Goal: Information Seeking & Learning: Learn about a topic

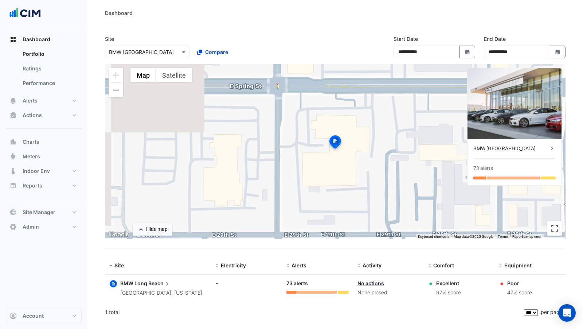
select select "***"
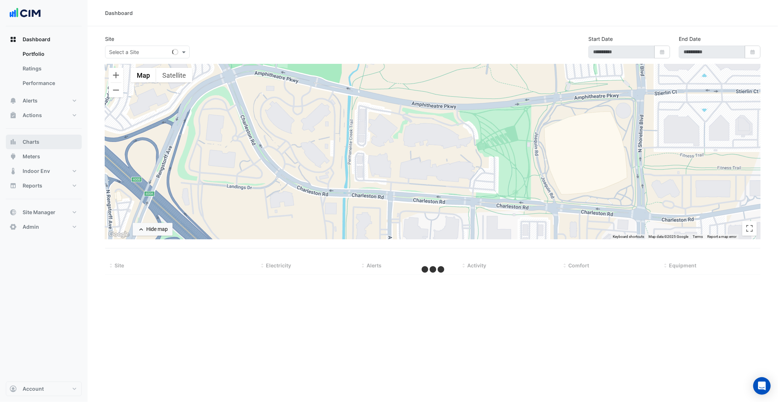
click at [15, 145] on button "Charts" at bounding box center [44, 142] width 76 height 15
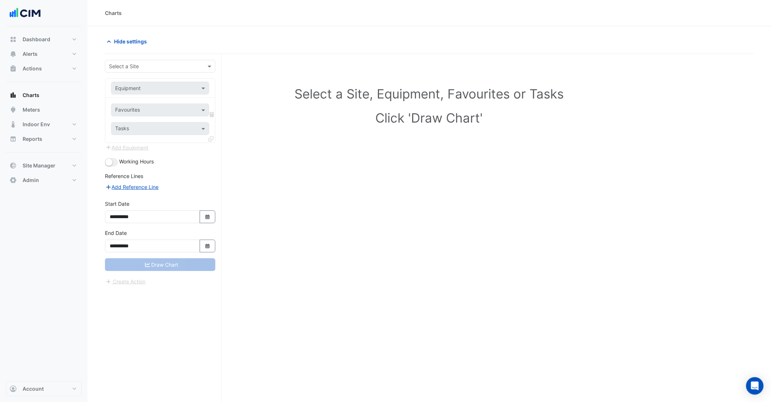
click at [132, 66] on input "text" at bounding box center [153, 67] width 88 height 8
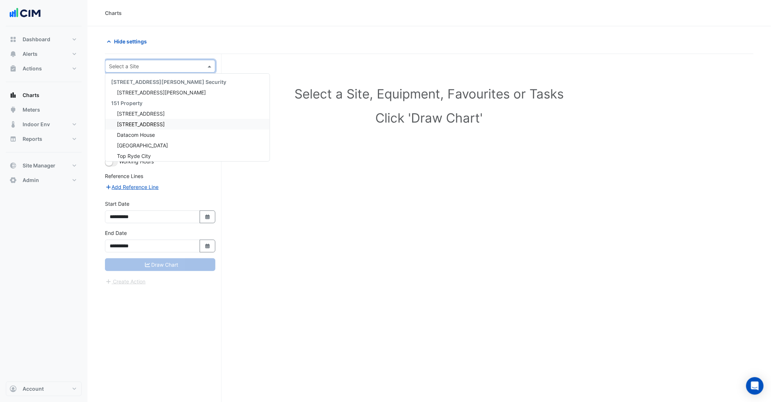
click at [151, 124] on span "85 Castlereagh St" at bounding box center [141, 124] width 48 height 6
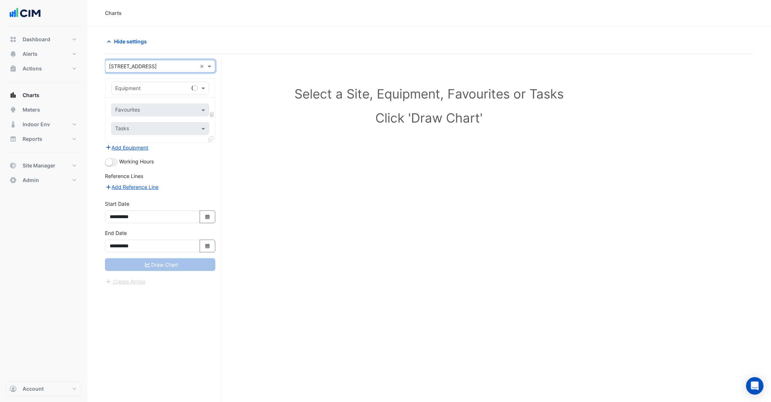
click at [131, 85] on input "text" at bounding box center [152, 89] width 75 height 8
type input "*****"
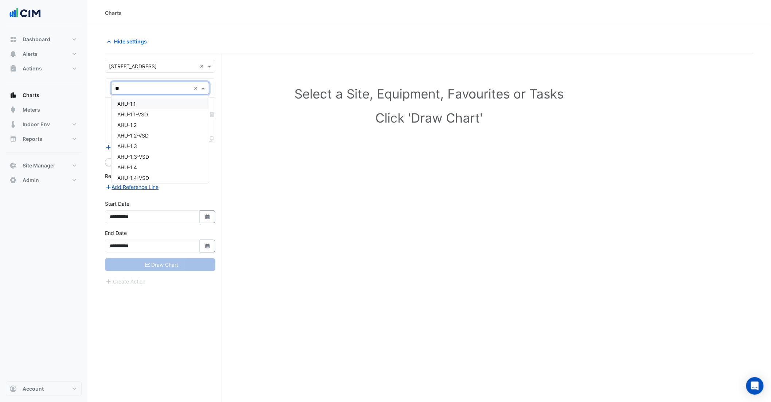
type input "***"
click at [137, 104] on div "AHU-1.1" at bounding box center [160, 103] width 97 height 11
click at [139, 110] on input "text" at bounding box center [152, 111] width 74 height 8
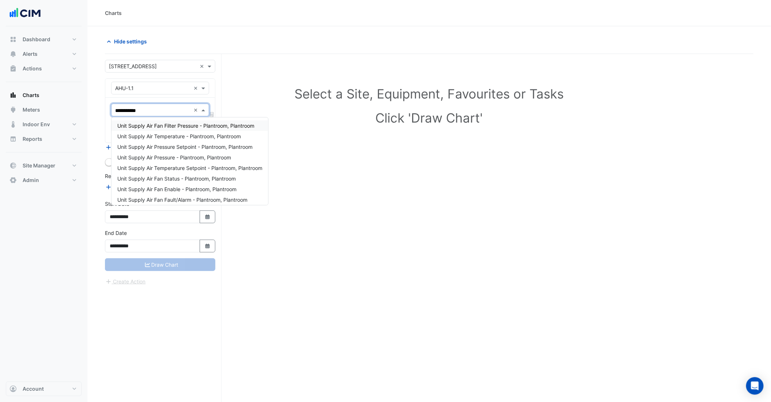
type input "**********"
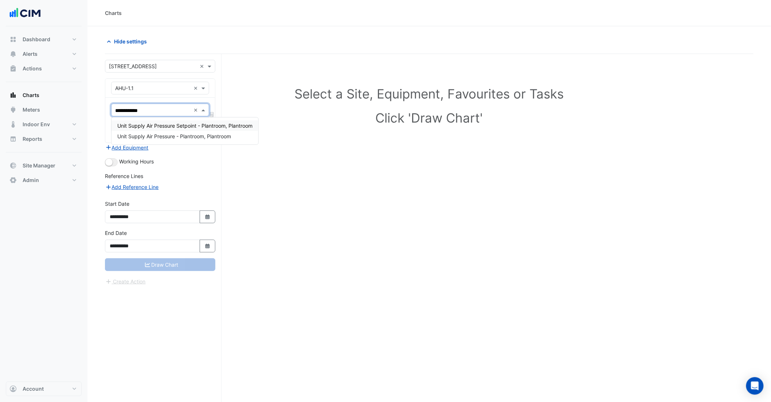
click at [191, 128] on span "Unit Supply Air Pressure Setpoint - Plantroom, Plantroom" at bounding box center [184, 125] width 135 height 6
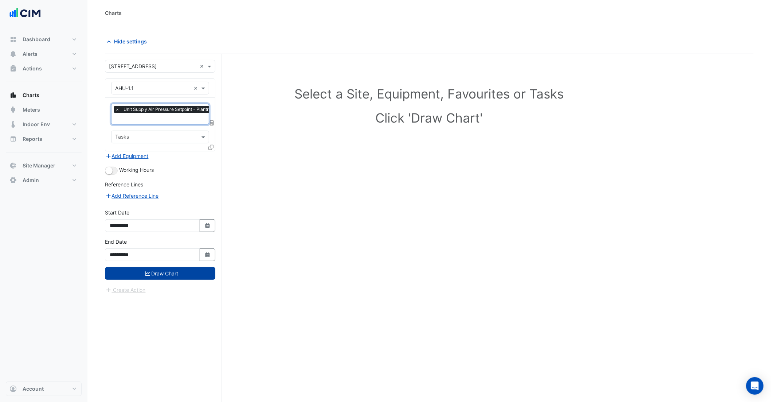
click at [176, 269] on button "Draw Chart" at bounding box center [160, 273] width 110 height 13
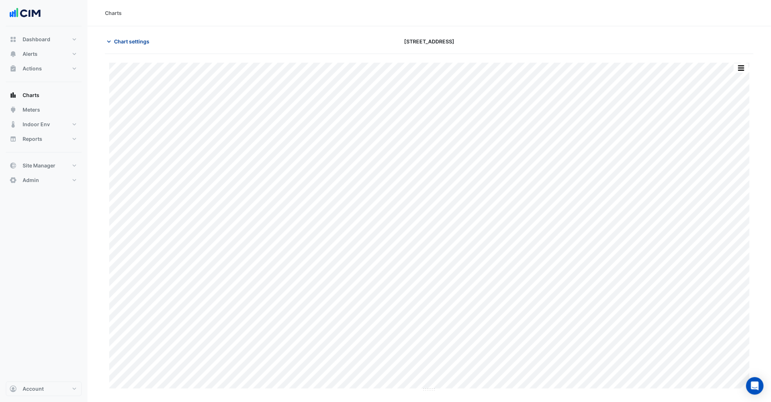
click at [125, 39] on span "Chart settings" at bounding box center [131, 42] width 35 height 8
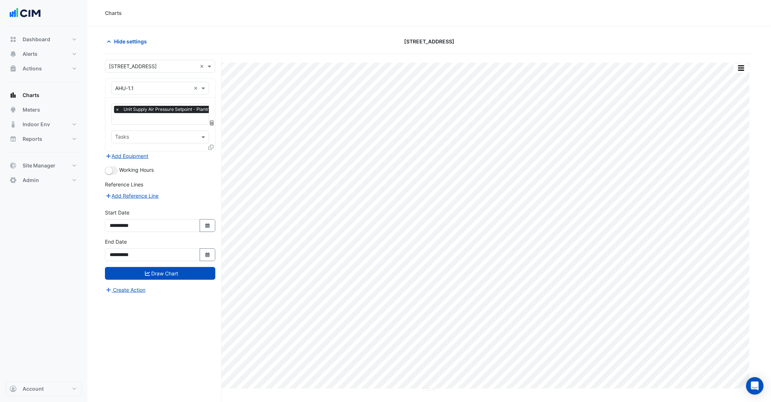
click at [211, 145] on icon at bounding box center [211, 147] width 5 height 5
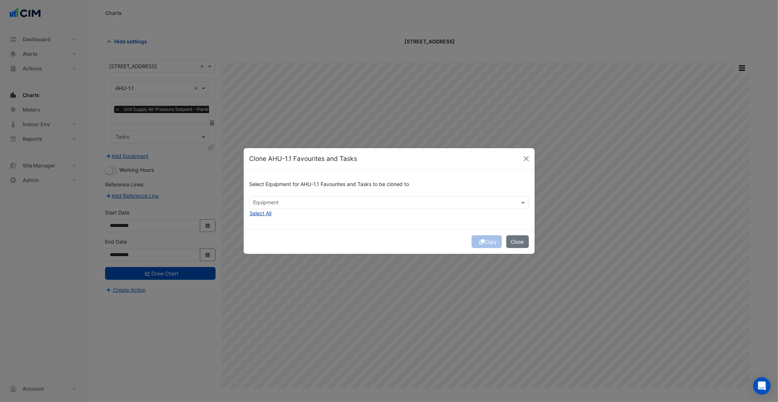
click at [264, 214] on button "Select All" at bounding box center [260, 213] width 23 height 8
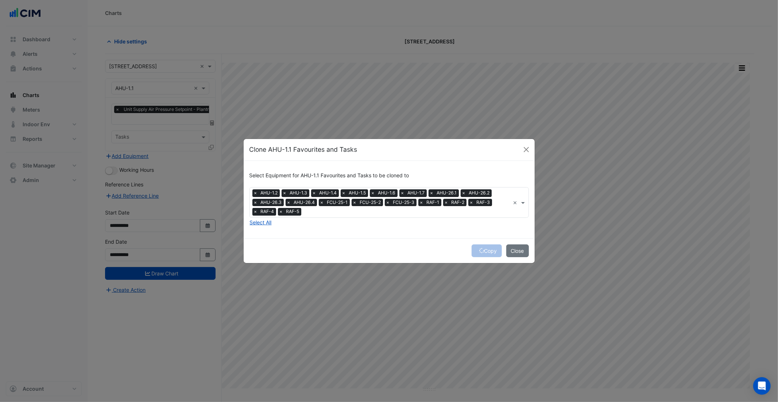
click at [254, 212] on span "×" at bounding box center [255, 211] width 7 height 7
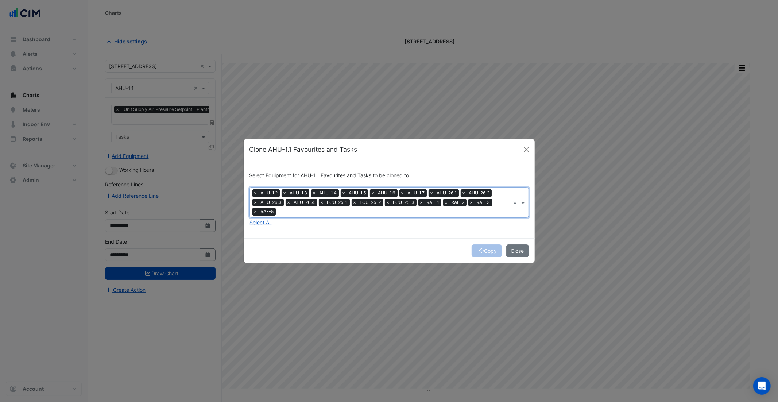
click at [254, 212] on span "×" at bounding box center [255, 211] width 7 height 7
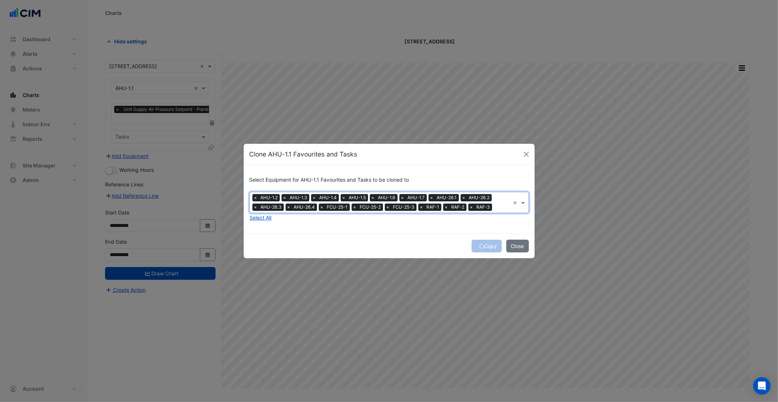
click at [422, 207] on span "×" at bounding box center [421, 206] width 7 height 7
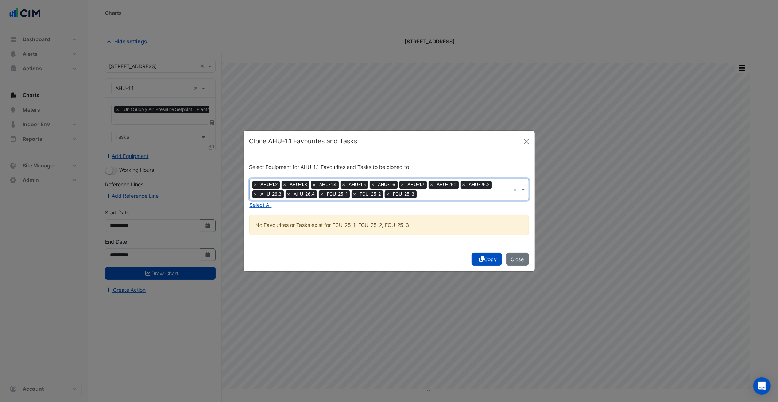
click at [388, 195] on span "×" at bounding box center [388, 193] width 7 height 7
drag, startPoint x: 355, startPoint y: 195, endPoint x: 347, endPoint y: 193, distance: 7.5
click at [354, 195] on span "×" at bounding box center [354, 193] width 7 height 7
click at [320, 194] on span "×" at bounding box center [322, 193] width 7 height 7
click at [425, 256] on div "Copy Close" at bounding box center [389, 258] width 291 height 25
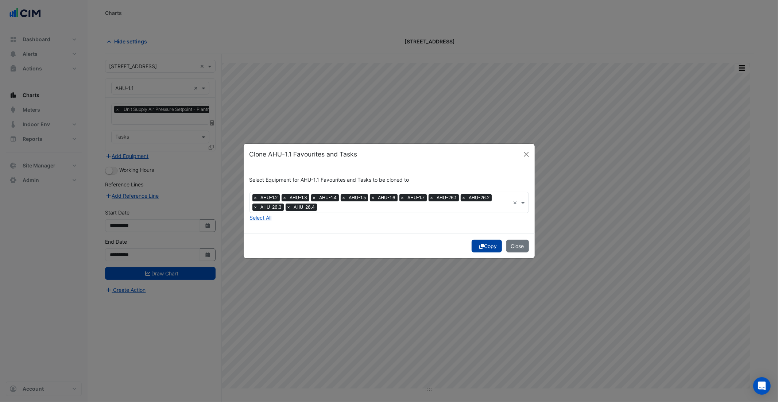
click at [482, 247] on button "Copy" at bounding box center [486, 246] width 30 height 13
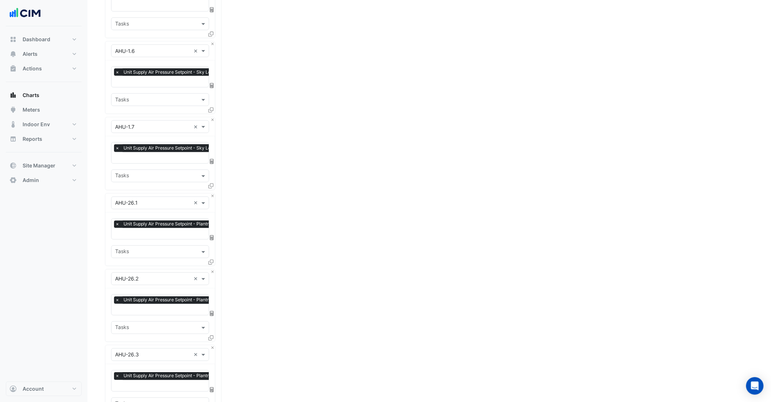
scroll to position [650, 0]
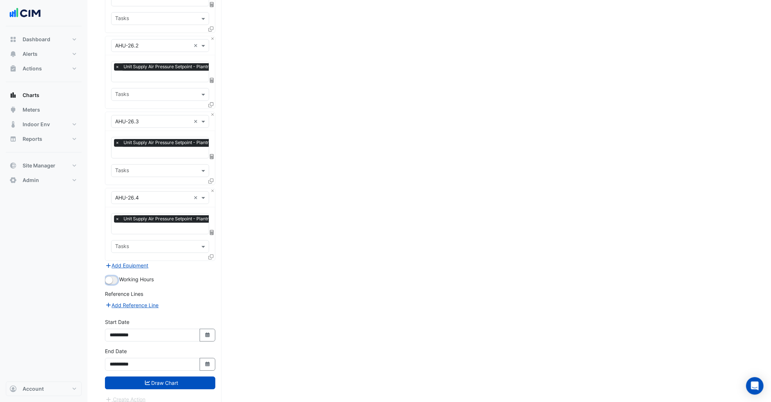
drag, startPoint x: 115, startPoint y: 273, endPoint x: 118, endPoint y: 277, distance: 5.3
click at [114, 276] on button "button" at bounding box center [111, 280] width 13 height 8
click at [163, 376] on button "Draw Chart" at bounding box center [160, 382] width 110 height 13
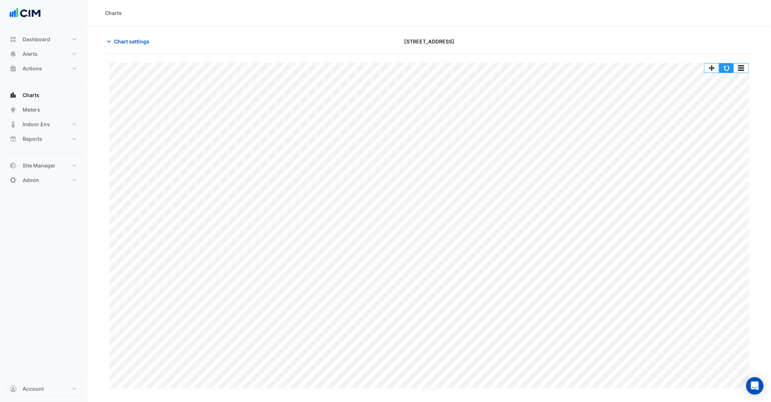
click at [729, 67] on button "button" at bounding box center [727, 67] width 15 height 9
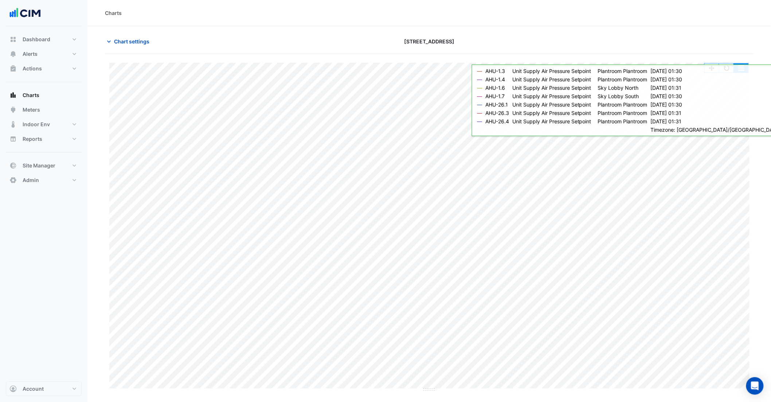
click at [748, 67] on button "button" at bounding box center [741, 67] width 15 height 9
click at [739, 84] on div "Split by Equip" at bounding box center [727, 80] width 44 height 13
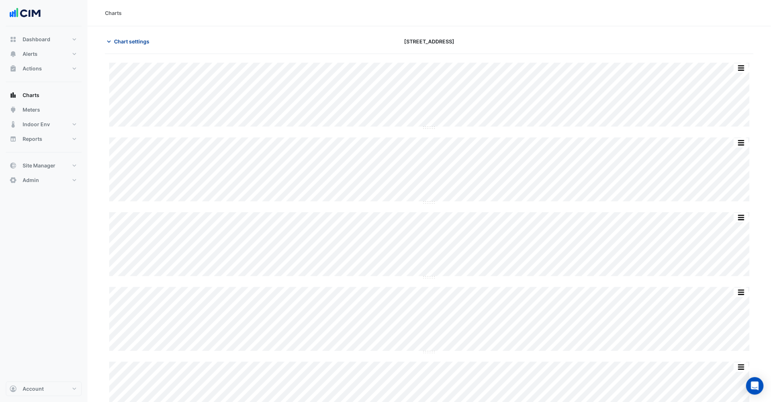
click at [132, 43] on span "Chart settings" at bounding box center [131, 42] width 35 height 8
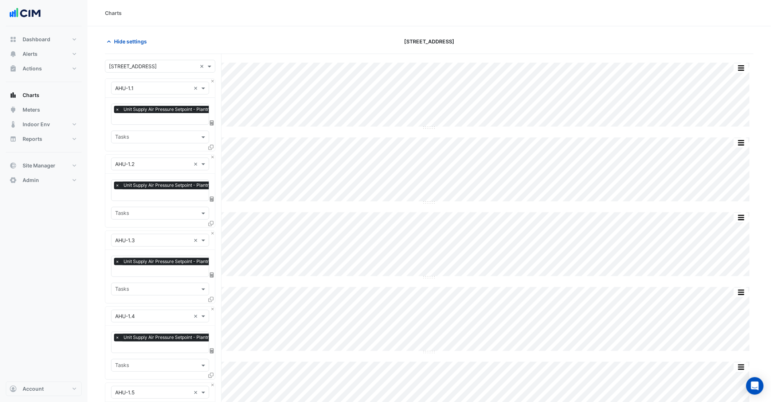
click at [144, 117] on input "text" at bounding box center [180, 120] width 130 height 8
type input "*"
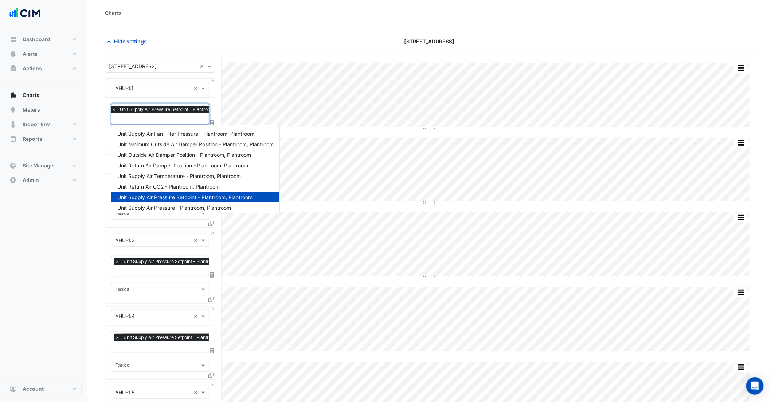
scroll to position [0, 0]
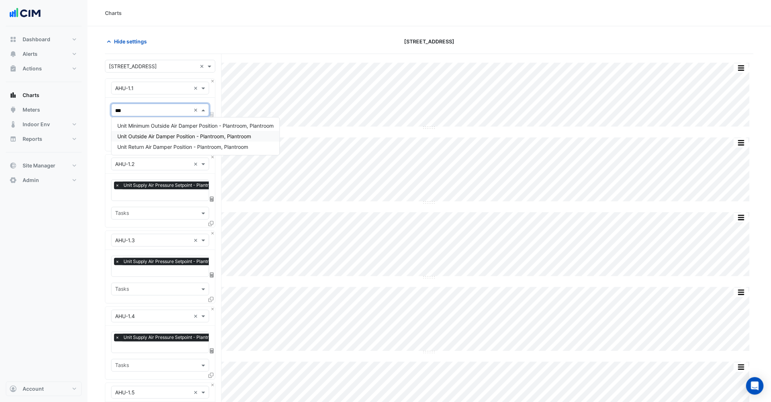
type input "***"
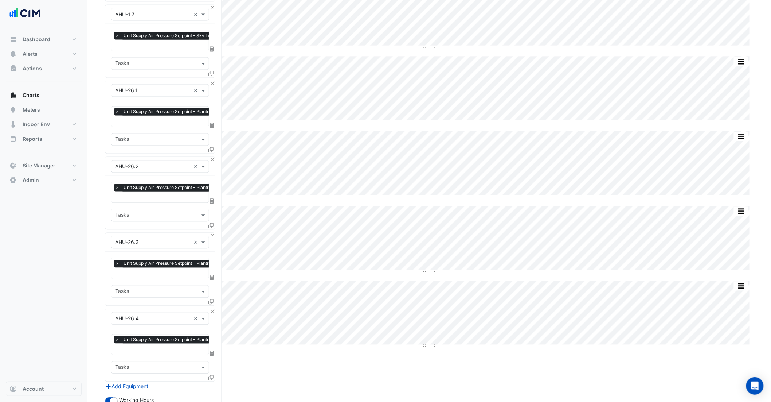
scroll to position [560, 0]
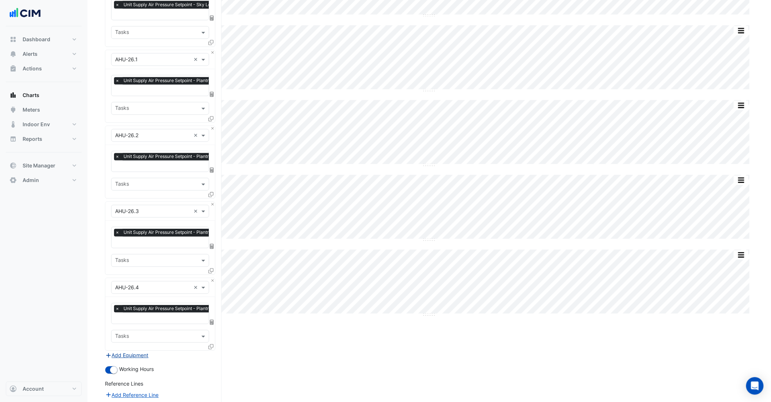
click at [119, 351] on button "Add Equipment" at bounding box center [127, 355] width 44 height 8
click at [127, 361] on div "Equipment" at bounding box center [128, 363] width 26 height 8
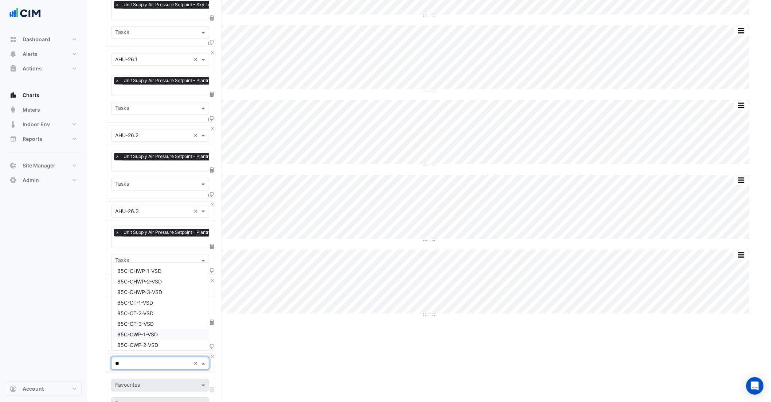
type input "***"
click at [129, 274] on div "VAV-10CZ-1" at bounding box center [160, 271] width 97 height 11
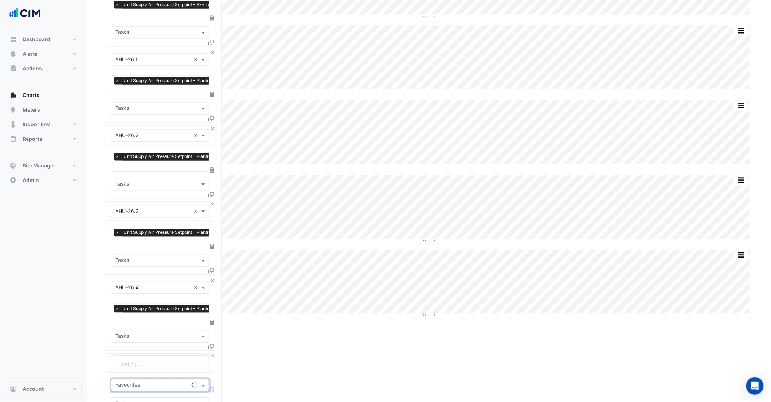
drag, startPoint x: 141, startPoint y: 384, endPoint x: 143, endPoint y: 388, distance: 4.3
click at [141, 384] on div at bounding box center [151, 385] width 75 height 9
type input "****"
click at [177, 359] on div "Variable Air Volume Cooling Call - Level 10, VAV-10CZ-1" at bounding box center [183, 364] width 143 height 11
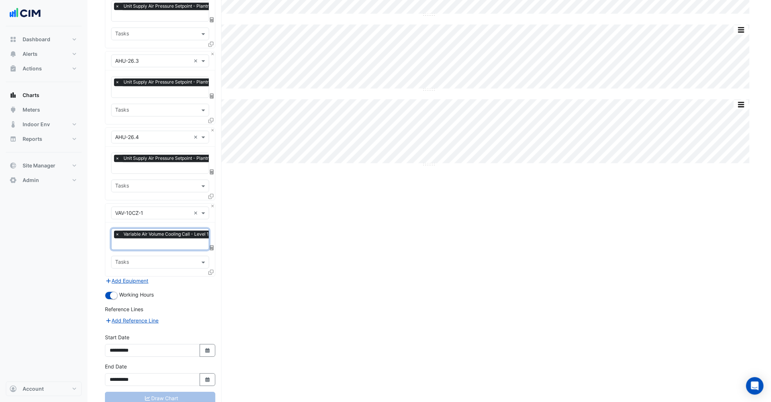
scroll to position [727, 0]
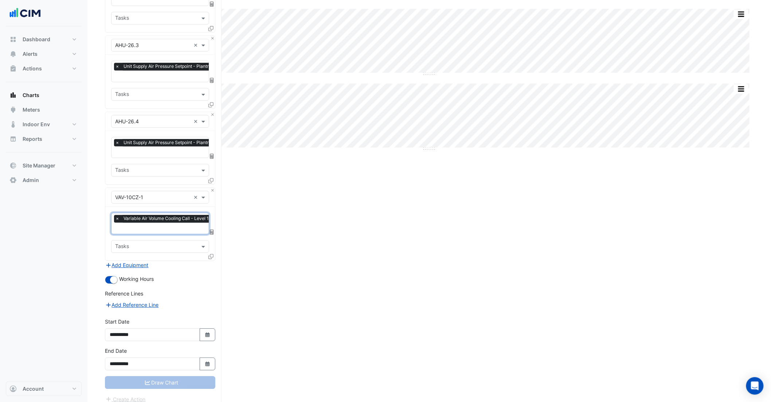
click at [174, 376] on div "Draw Chart" at bounding box center [160, 382] width 110 height 13
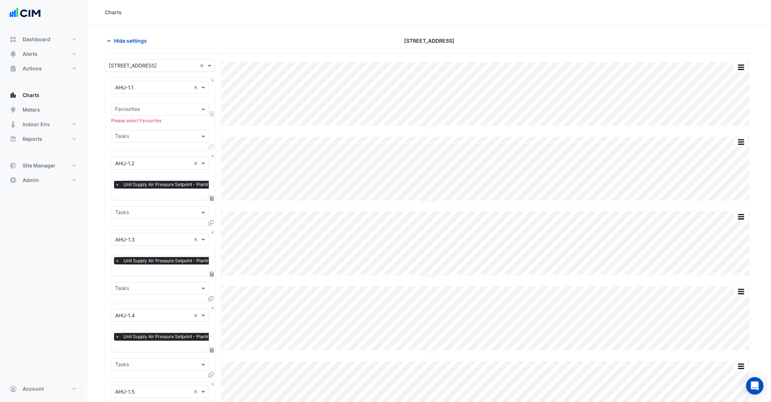
scroll to position [0, 0]
click at [210, 80] on button "Close" at bounding box center [212, 81] width 5 height 5
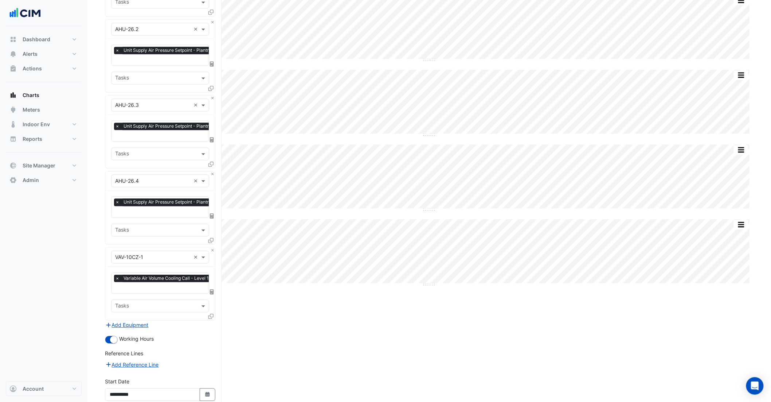
scroll to position [650, 0]
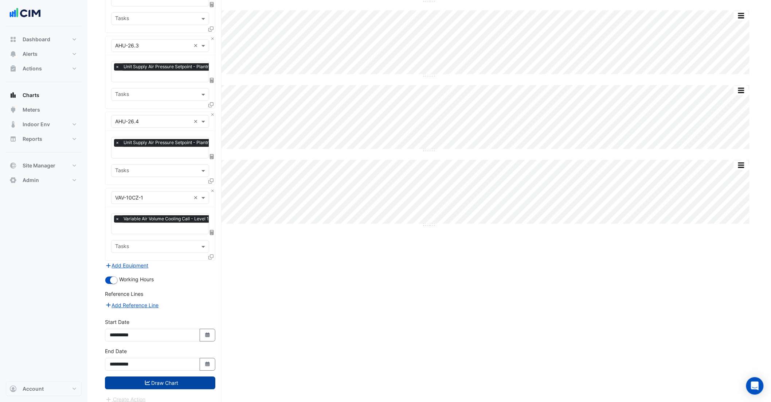
click at [166, 376] on button "Draw Chart" at bounding box center [160, 382] width 110 height 13
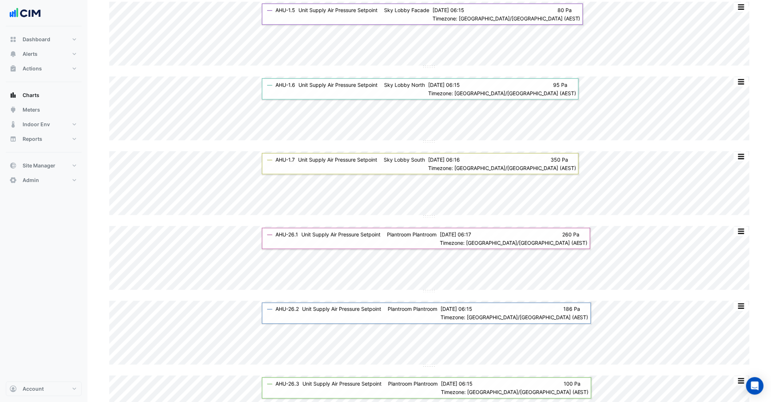
scroll to position [15, 0]
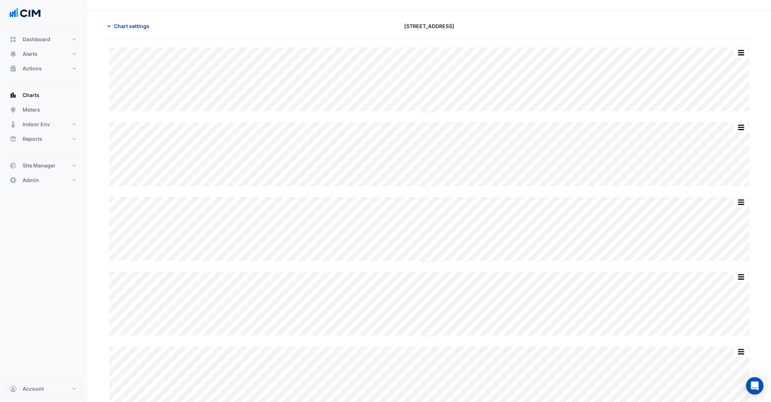
click at [127, 23] on span "Chart settings" at bounding box center [131, 26] width 35 height 8
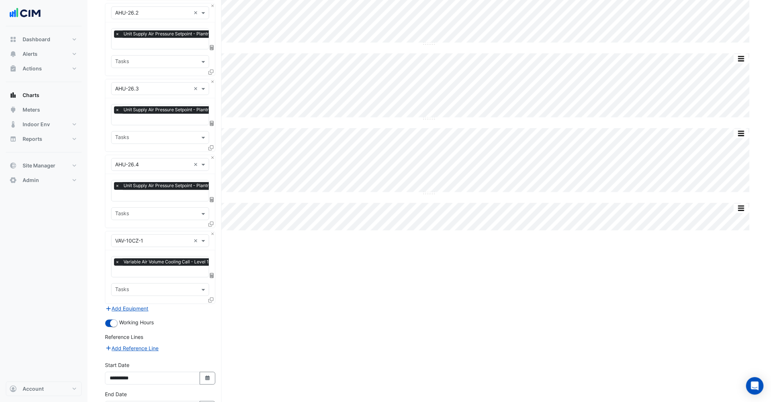
scroll to position [575, 0]
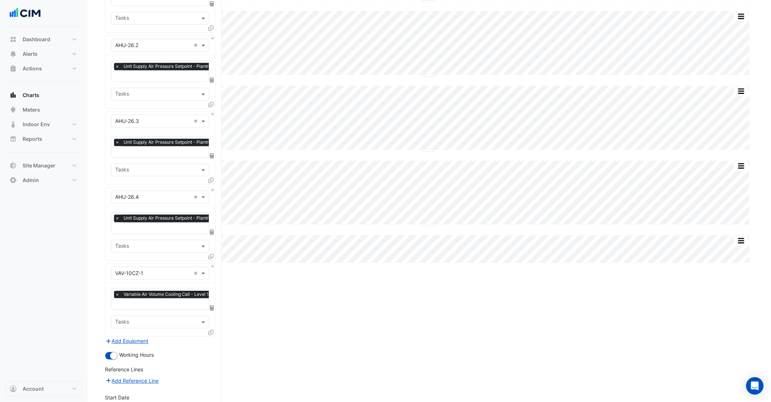
click at [157, 301] on input "text" at bounding box center [179, 305] width 128 height 8
type input "******"
click at [165, 311] on span "Variable Air Volume Damper Position - Level 10, VAV-10CZ-1" at bounding box center [188, 313] width 142 height 6
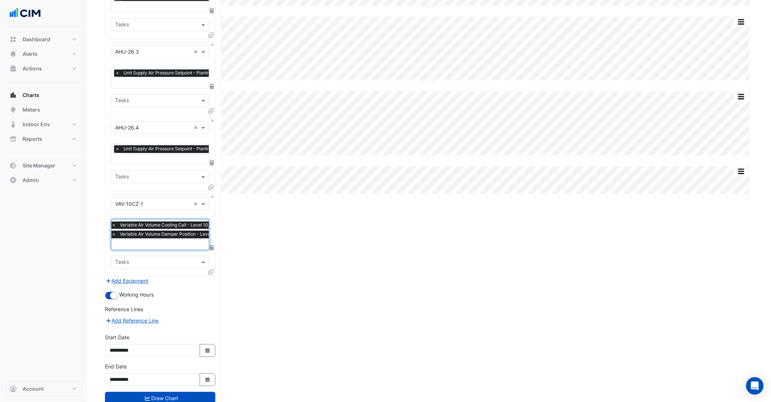
scroll to position [660, 0]
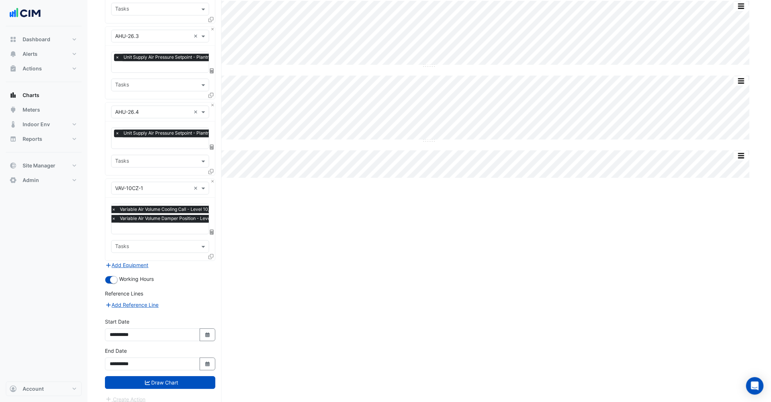
click at [182, 376] on button "Draw Chart" at bounding box center [160, 382] width 110 height 13
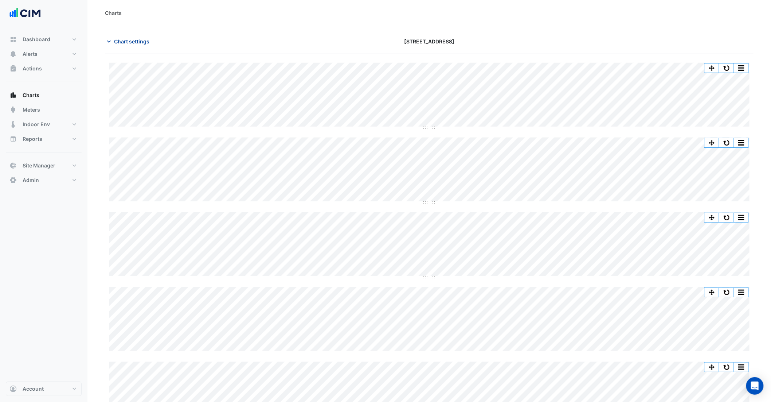
click at [123, 41] on span "Chart settings" at bounding box center [131, 42] width 35 height 8
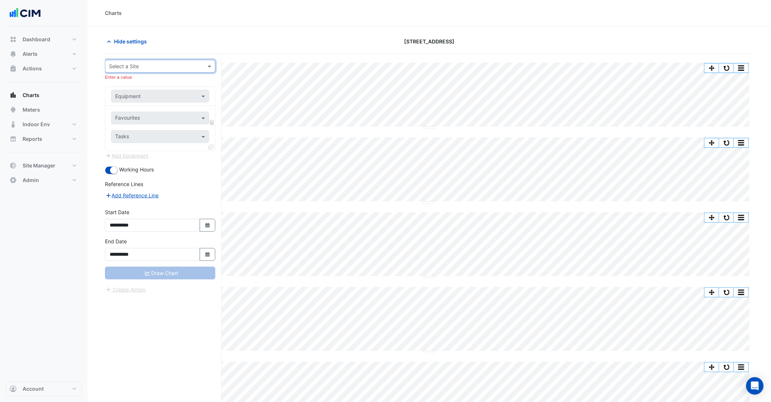
click at [159, 67] on input "text" at bounding box center [153, 67] width 88 height 8
type input "*****"
click at [163, 96] on div "99 Elizabeth St" at bounding box center [160, 92] width 110 height 11
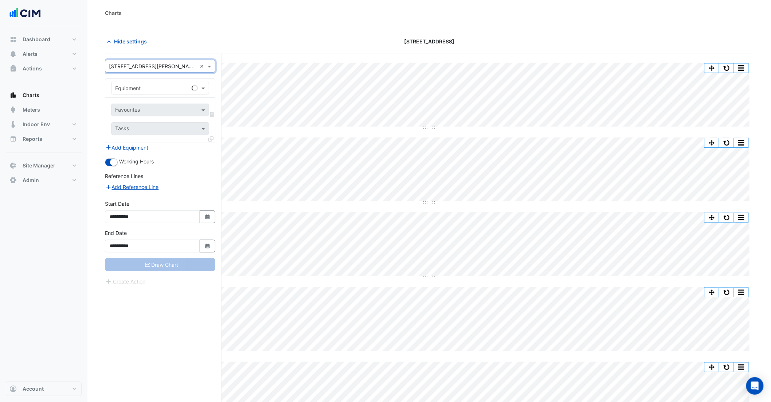
click at [147, 91] on input "text" at bounding box center [152, 89] width 75 height 8
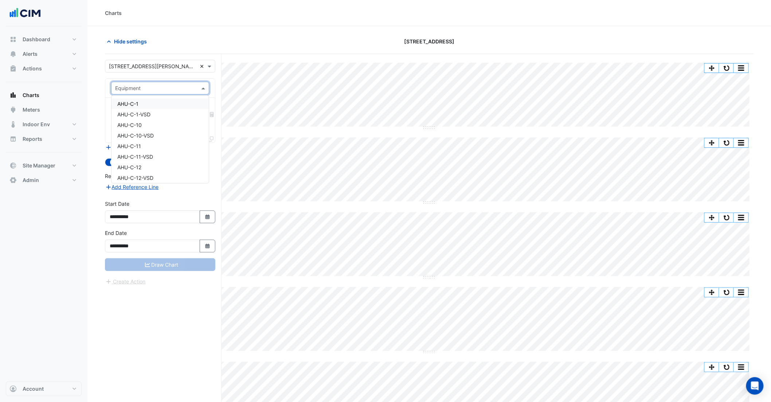
click at [202, 60] on div "× 99 Elizabeth St ×" at bounding box center [160, 66] width 110 height 13
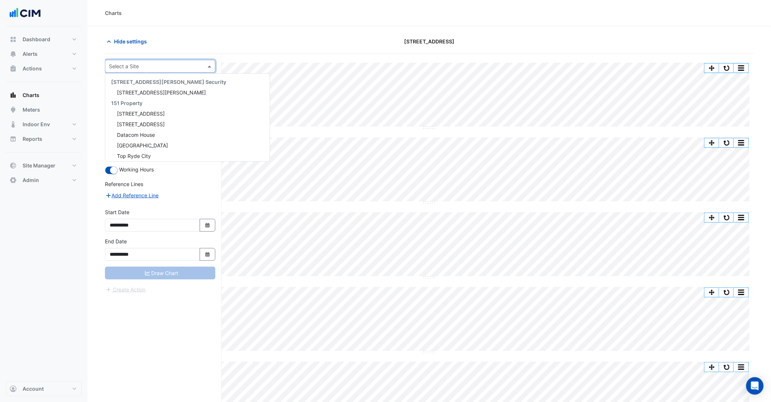
scroll to position [1302, 0]
type input "*"
type input "**"
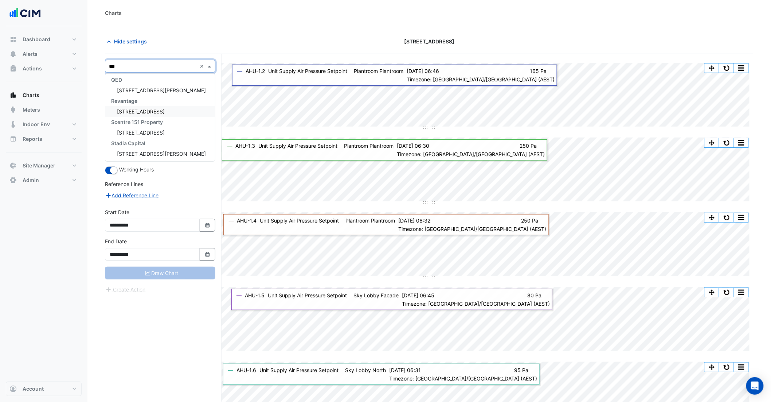
click at [148, 109] on span "85 Castlereagh St" at bounding box center [141, 111] width 48 height 6
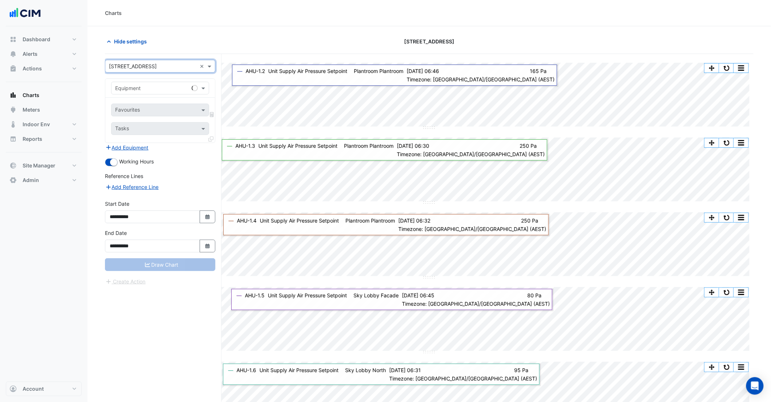
click at [139, 90] on input "text" at bounding box center [152, 89] width 75 height 8
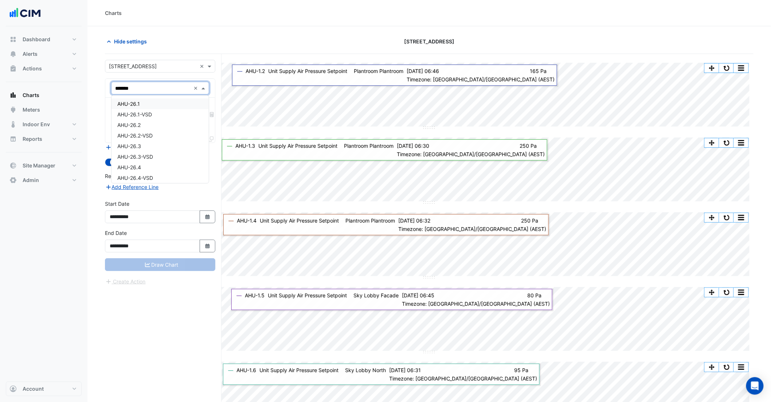
type input "********"
click at [147, 109] on div "AHU-26.3-VSD" at bounding box center [160, 114] width 97 height 11
drag, startPoint x: 197, startPoint y: 88, endPoint x: 193, endPoint y: 89, distance: 4.4
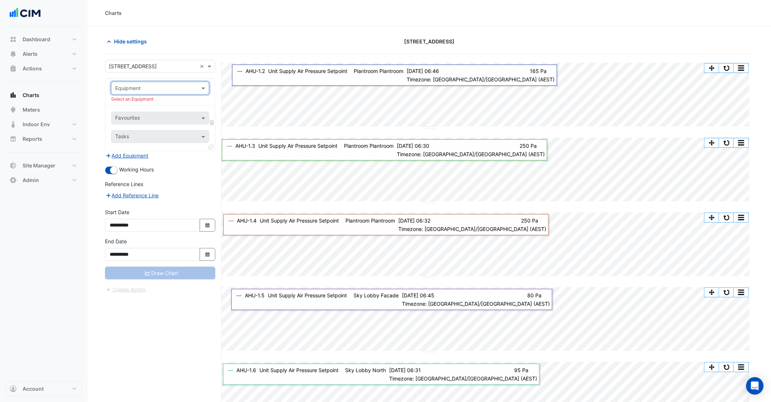
click at [166, 85] on input "text" at bounding box center [152, 89] width 75 height 8
type input "****"
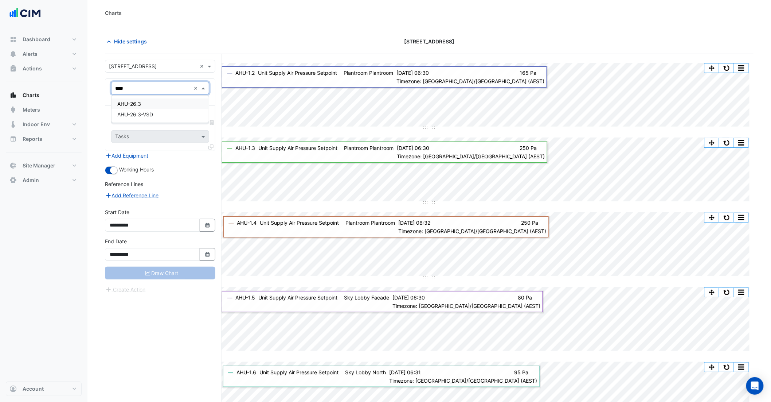
click at [168, 102] on div "AHU-26.3" at bounding box center [160, 103] width 97 height 11
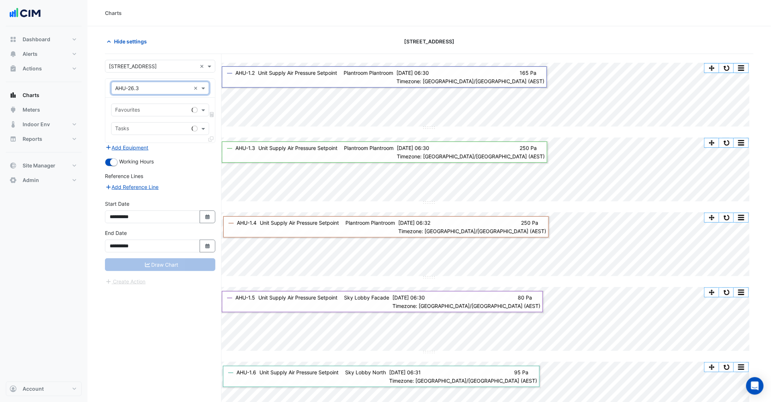
click at [140, 113] on input "text" at bounding box center [152, 111] width 74 height 8
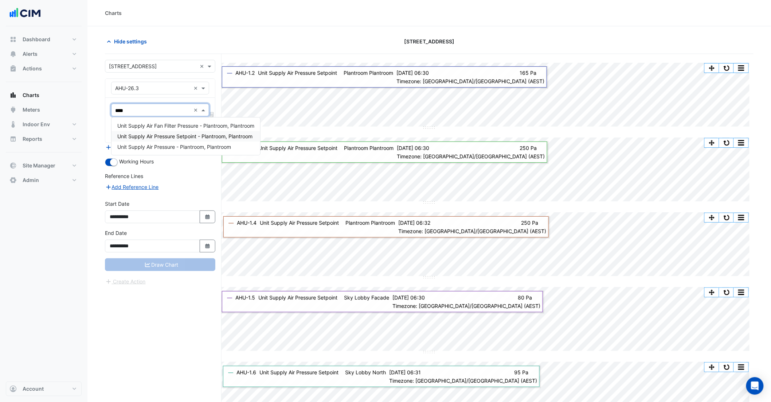
type input "*****"
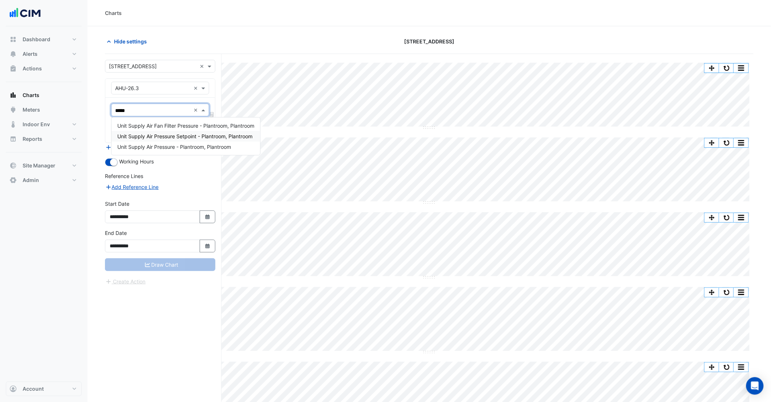
click at [194, 134] on span "Unit Supply Air Pressure Setpoint - Plantroom, Plantroom" at bounding box center [184, 136] width 135 height 6
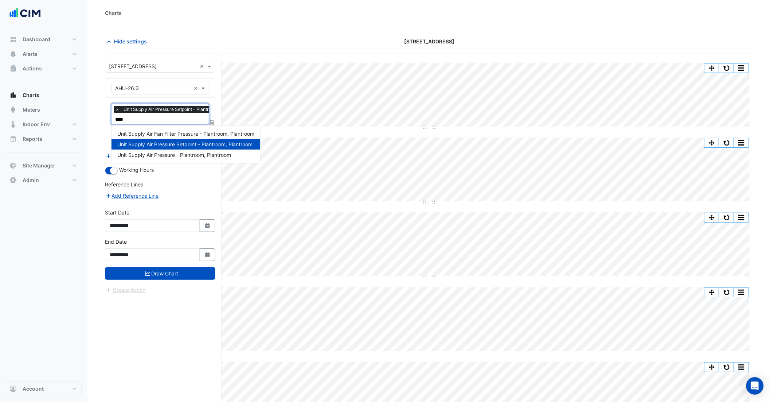
type input "*****"
click at [194, 155] on span "Unit Supply Air Pressure - Plantroom, Plantroom" at bounding box center [174, 155] width 114 height 6
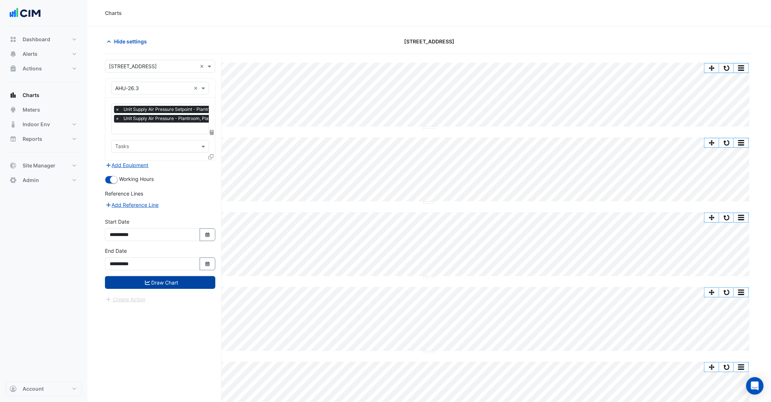
click at [176, 283] on button "Draw Chart" at bounding box center [160, 282] width 110 height 13
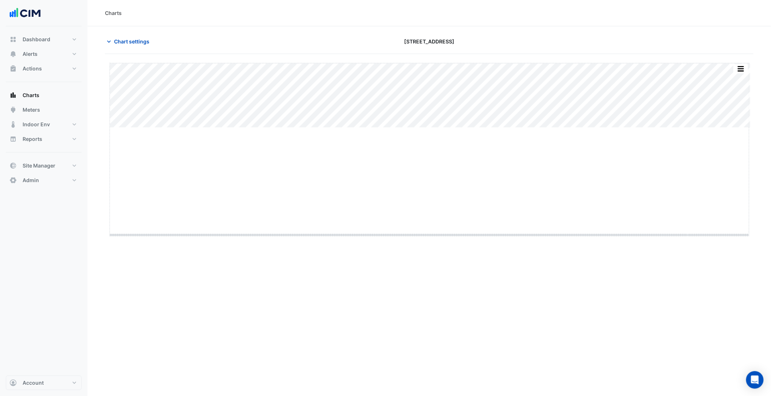
drag, startPoint x: 427, startPoint y: 128, endPoint x: 423, endPoint y: 250, distance: 122.2
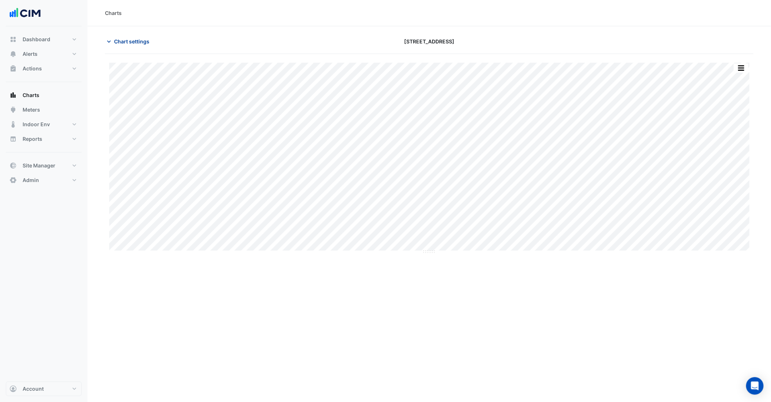
click at [136, 41] on span "Chart settings" at bounding box center [131, 42] width 35 height 8
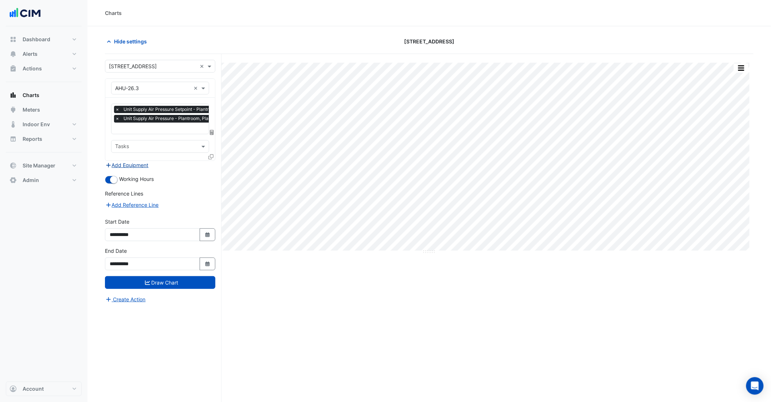
click at [142, 166] on button "Add Equipment" at bounding box center [127, 165] width 44 height 8
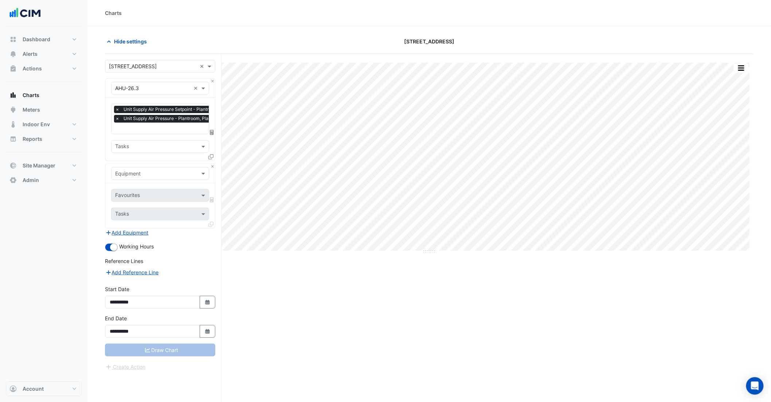
click at [144, 168] on div "Equipment" at bounding box center [160, 173] width 98 height 13
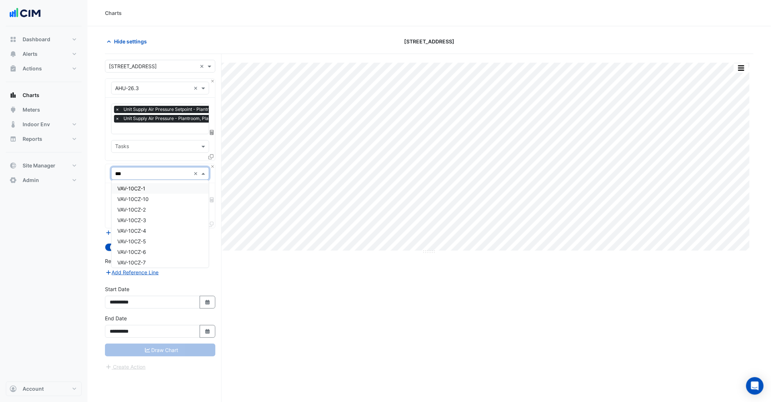
type input "***"
click at [234, 19] on div "Charts" at bounding box center [429, 13] width 684 height 26
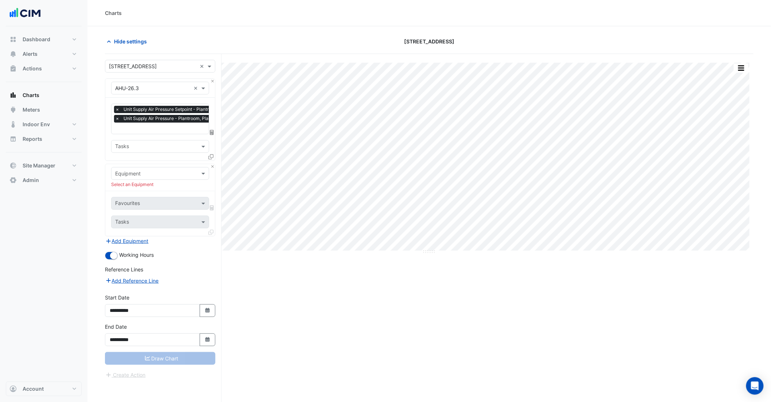
click at [407, 19] on div "Charts" at bounding box center [429, 13] width 684 height 26
click at [318, 313] on div "Split All Split None Print Save as JPEG Save as PNG Pivot Data Table Export CSV…" at bounding box center [429, 242] width 649 height 376
click at [211, 168] on button "Close" at bounding box center [212, 166] width 5 height 5
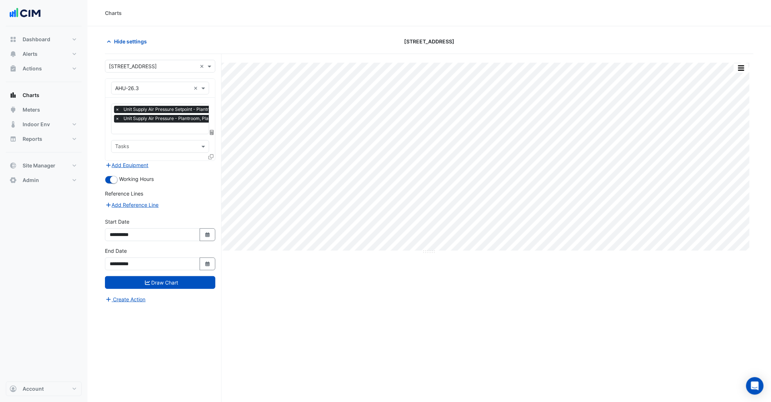
click at [129, 147] on input "text" at bounding box center [156, 147] width 82 height 8
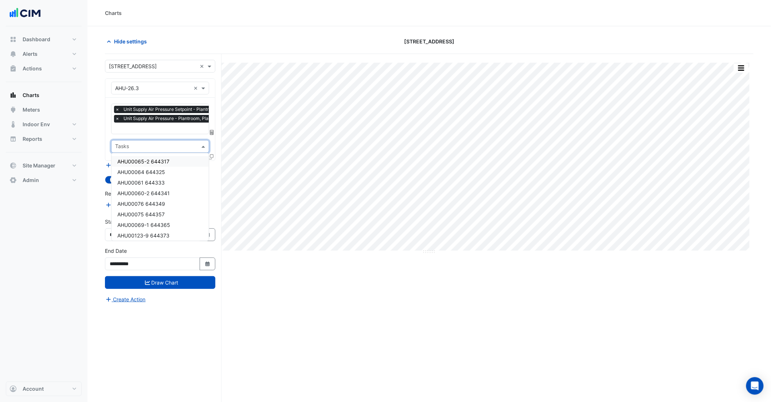
click at [95, 147] on section "Hide settings 85 Castlereagh St Split All Split None Print Save as JPEG Save as…" at bounding box center [429, 227] width 684 height 403
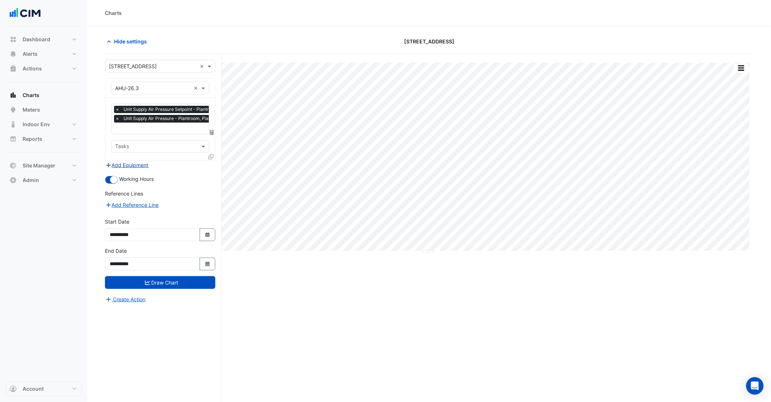
click at [129, 161] on button "Add Equipment" at bounding box center [127, 165] width 44 height 8
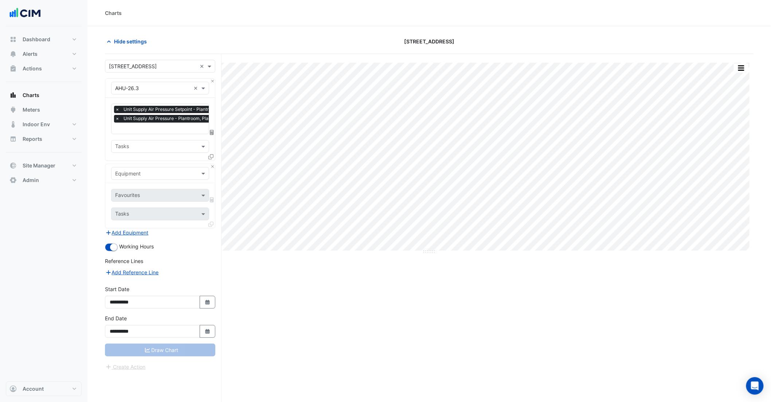
click at [141, 172] on input "text" at bounding box center [152, 174] width 75 height 8
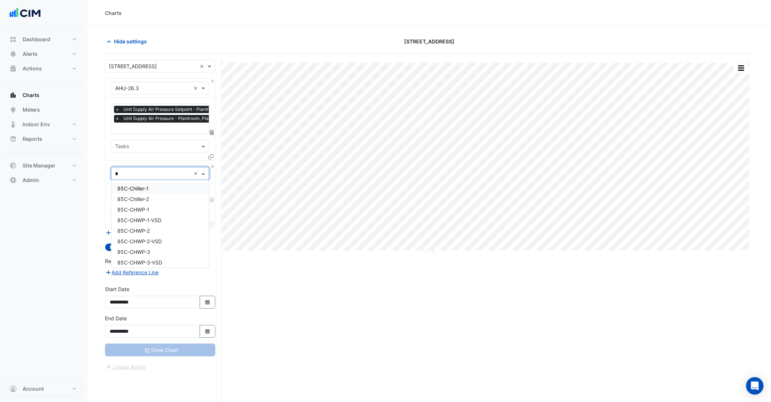
type input "**"
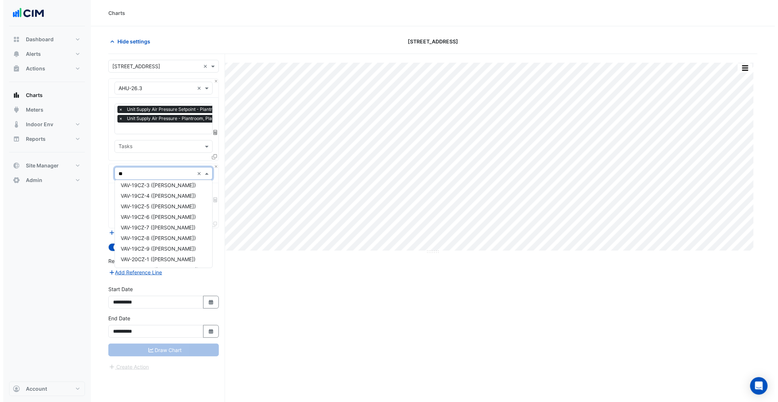
scroll to position [1034, 0]
click at [163, 219] on span "VAV-20CZ-1 (JP Morgan)" at bounding box center [154, 222] width 75 height 6
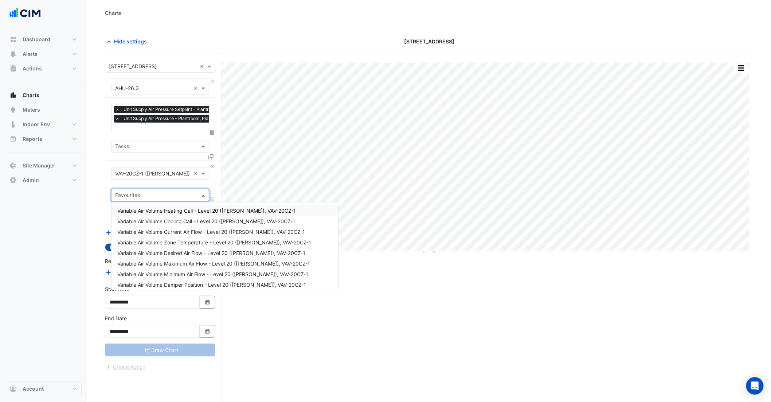
click at [150, 198] on input "text" at bounding box center [156, 196] width 82 height 8
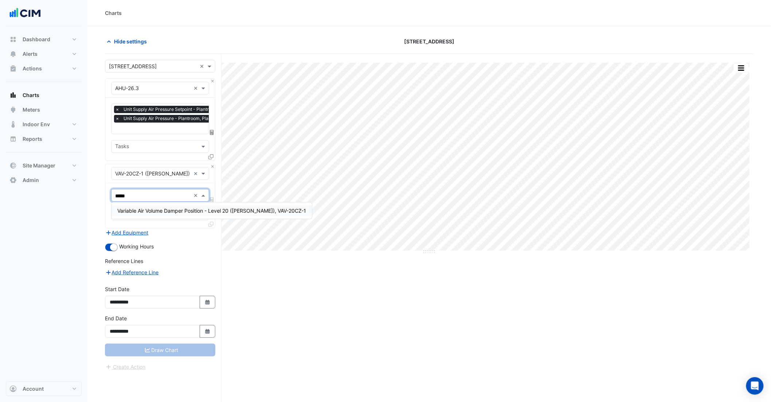
type input "******"
click at [183, 211] on span "Variable Air Volume Damper Position - Level 20 (JP Morgan), VAV-20CZ-1" at bounding box center [211, 210] width 189 height 6
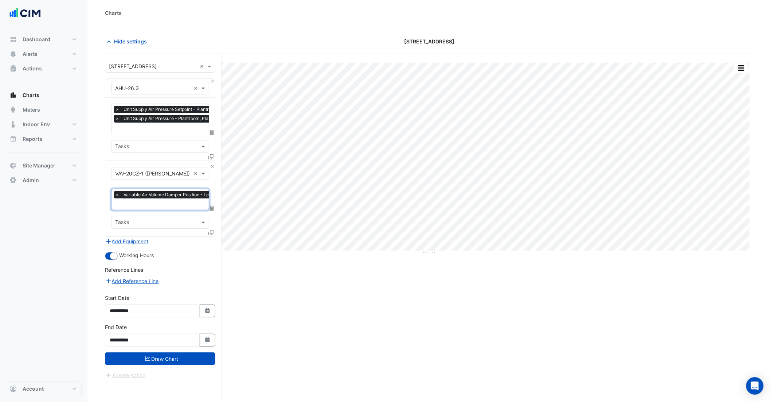
click at [209, 232] on icon at bounding box center [211, 232] width 5 height 5
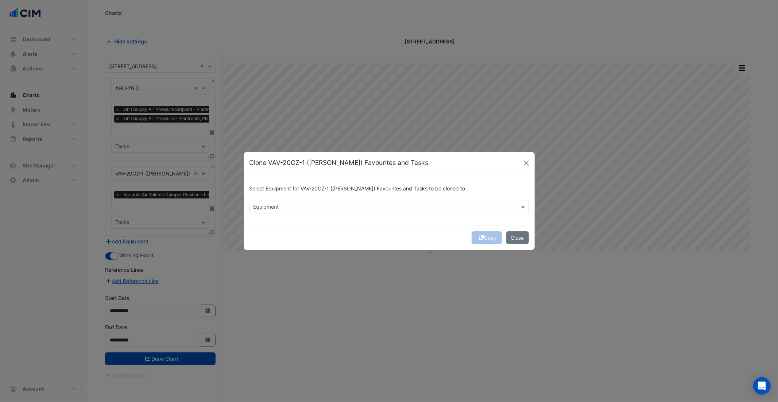
click at [299, 209] on input "text" at bounding box center [384, 208] width 263 height 8
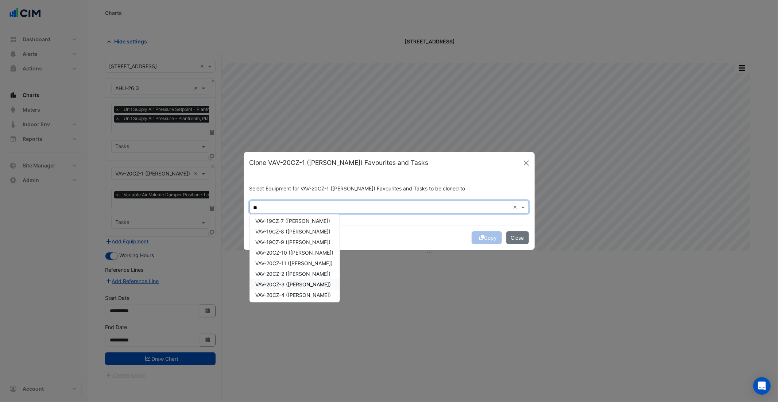
scroll to position [1031, 0]
type input "**"
click at [298, 258] on span "VAV-20CZ-2 (JP Morgan)" at bounding box center [293, 259] width 75 height 6
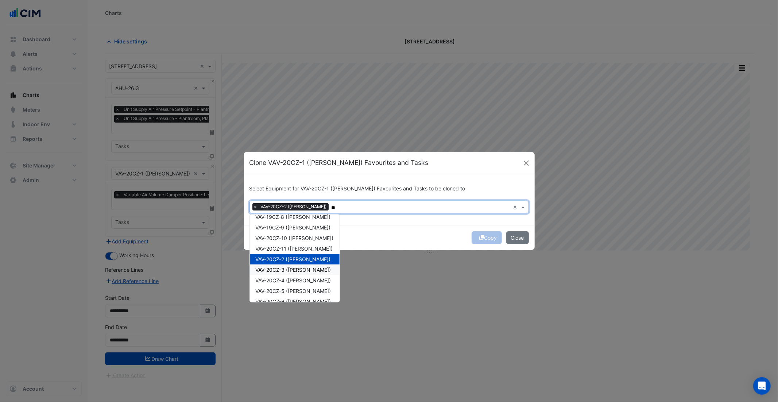
click at [301, 264] on div "VAV-20CZ-3 (JP Morgan)" at bounding box center [295, 269] width 90 height 11
click at [303, 277] on span "VAV-20CZ-4 (JP Morgan)" at bounding box center [293, 280] width 75 height 6
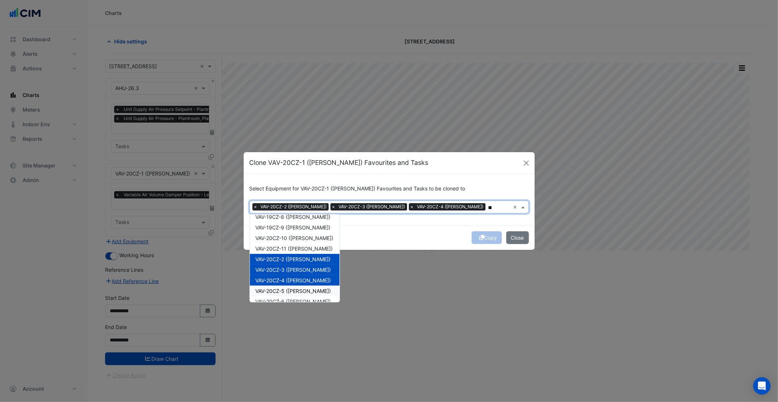
click at [301, 288] on span "VAV-20CZ-5 (JP Morgan)" at bounding box center [293, 291] width 75 height 6
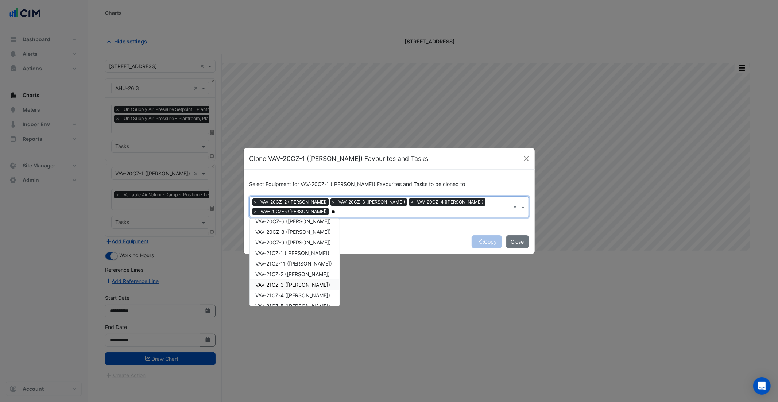
scroll to position [1139, 0]
click at [295, 272] on span "VAV-21CZ-2 (JP Morgan)" at bounding box center [293, 272] width 74 height 6
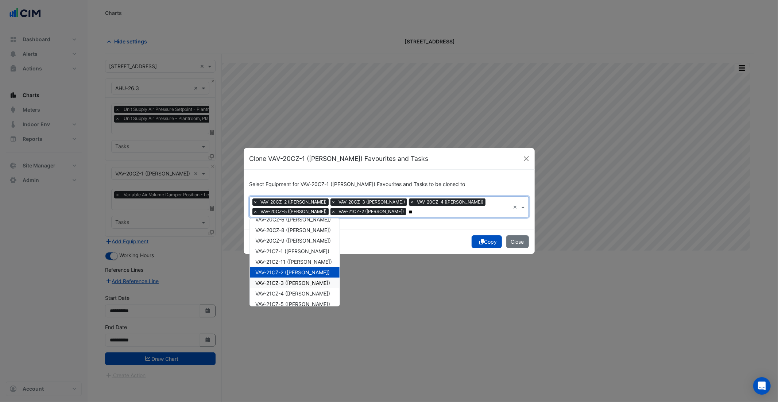
click at [297, 280] on span "VAV-21CZ-3 (JP Morgan)" at bounding box center [293, 283] width 75 height 6
click at [299, 291] on span "VAV-21CZ-4 (JP Morgan)" at bounding box center [293, 293] width 75 height 6
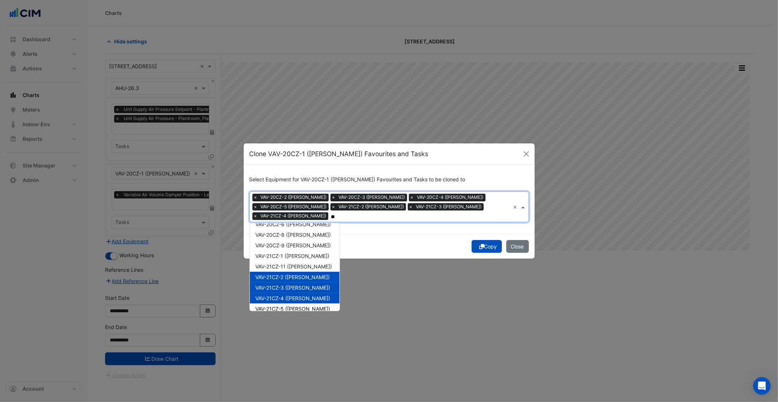
click at [298, 306] on span "VAV-21CZ-5 (JP Morgan)" at bounding box center [293, 309] width 75 height 6
click at [289, 254] on span "VAV-21CZ-1 (JP Morgan)" at bounding box center [293, 256] width 74 height 6
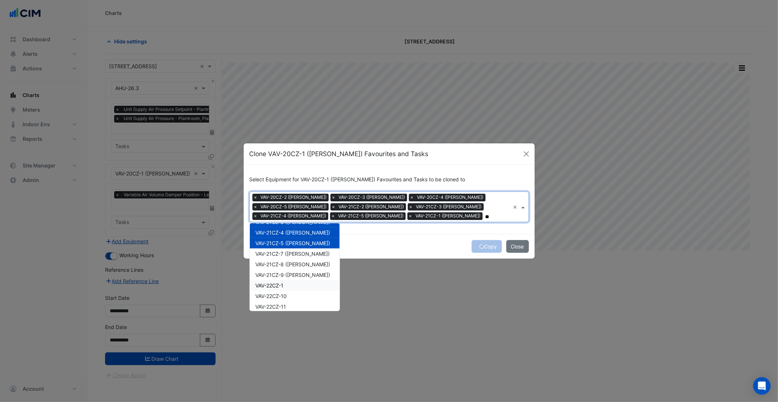
scroll to position [1218, 0]
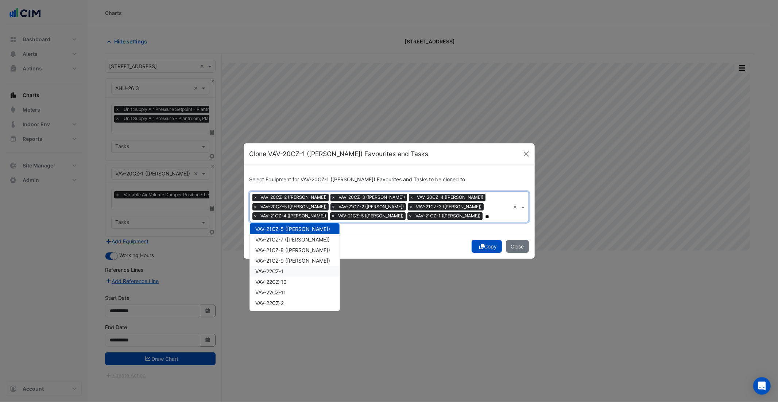
click at [293, 272] on div "VAV-22CZ-1" at bounding box center [295, 271] width 90 height 11
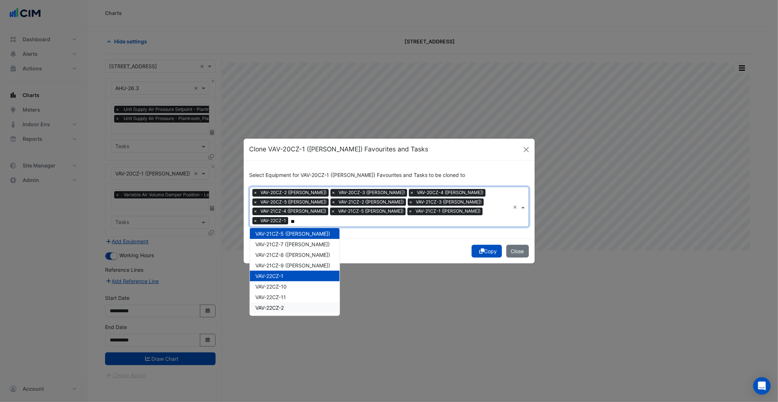
click at [289, 302] on div "VAV-22CZ-2" at bounding box center [295, 307] width 90 height 11
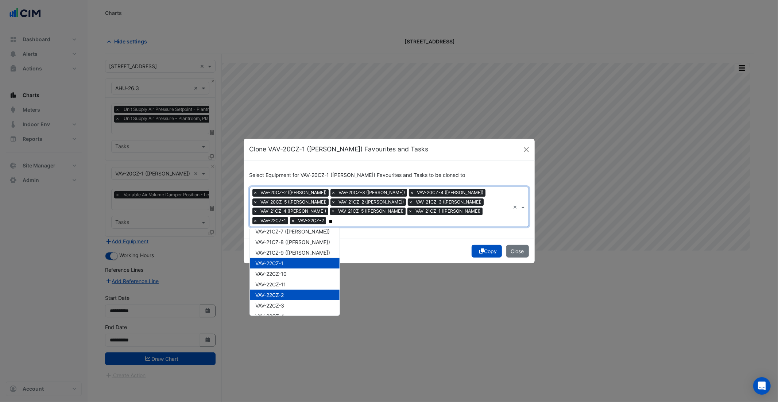
scroll to position [1232, 0]
click at [290, 302] on div "VAV-22CZ-3" at bounding box center [295, 304] width 90 height 11
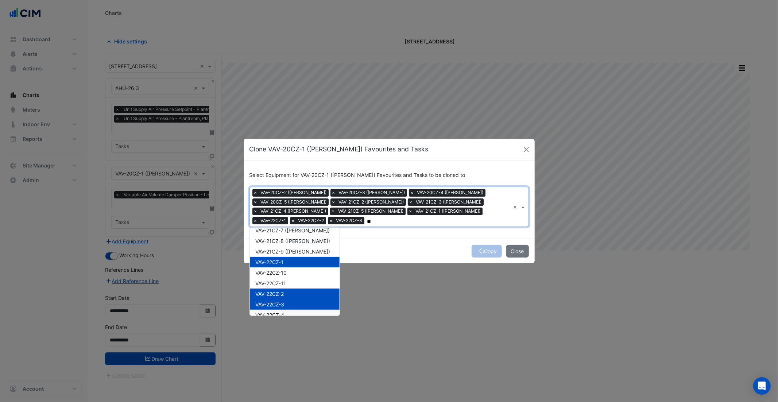
click at [293, 310] on div "VAV-22CZ-4" at bounding box center [295, 315] width 90 height 11
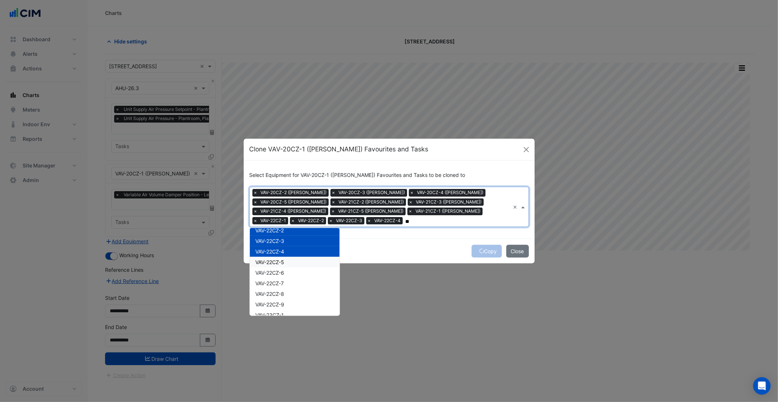
click at [291, 260] on div "VAV-22CZ-5" at bounding box center [295, 262] width 90 height 11
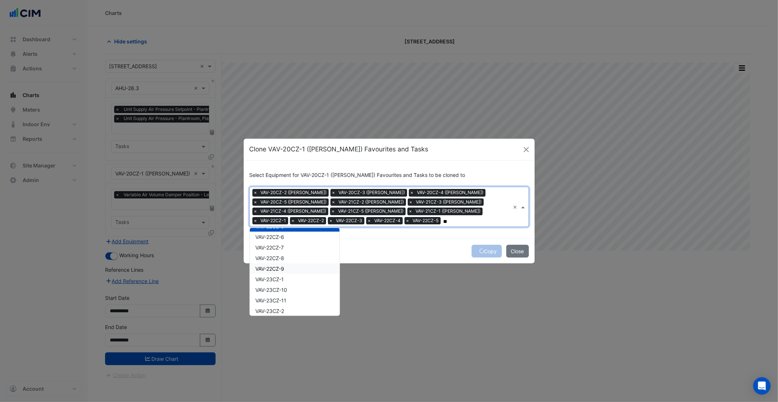
scroll to position [1333, 0]
click at [297, 278] on div "VAV-23CZ-1" at bounding box center [295, 277] width 90 height 11
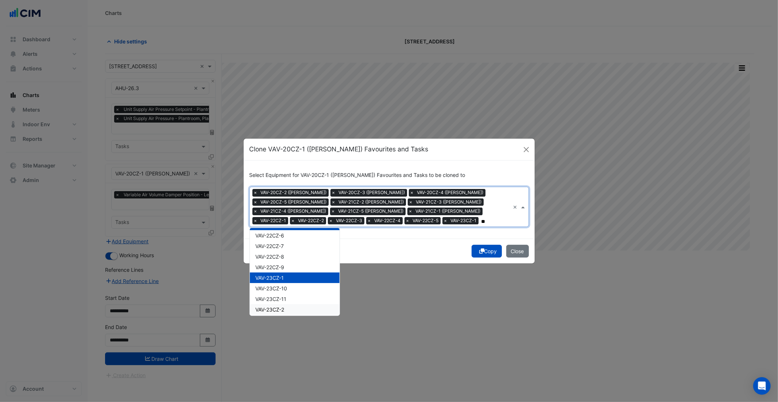
click at [295, 310] on div "VAV-23CZ-2" at bounding box center [295, 309] width 90 height 11
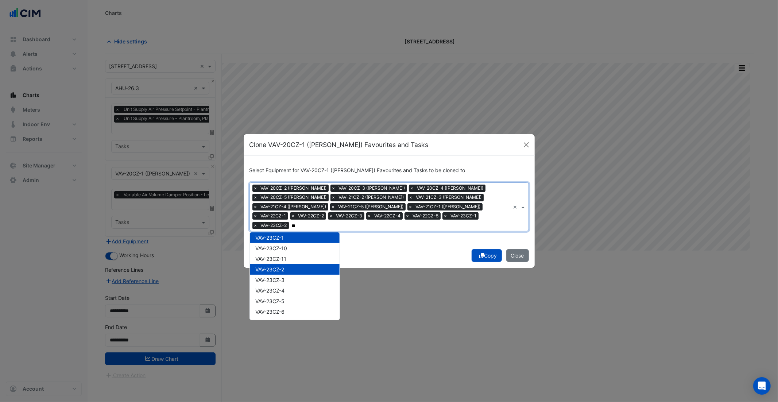
scroll to position [1384, 0]
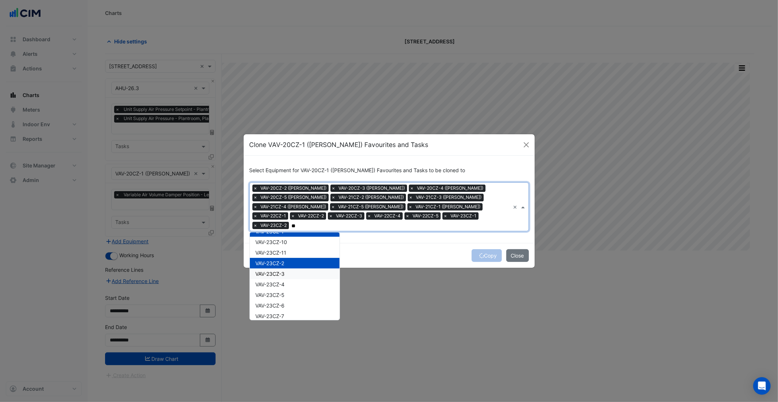
click at [289, 268] on div "VAV-23CZ-3" at bounding box center [295, 273] width 90 height 11
click at [289, 283] on div "VAV-23CZ-4" at bounding box center [295, 284] width 90 height 11
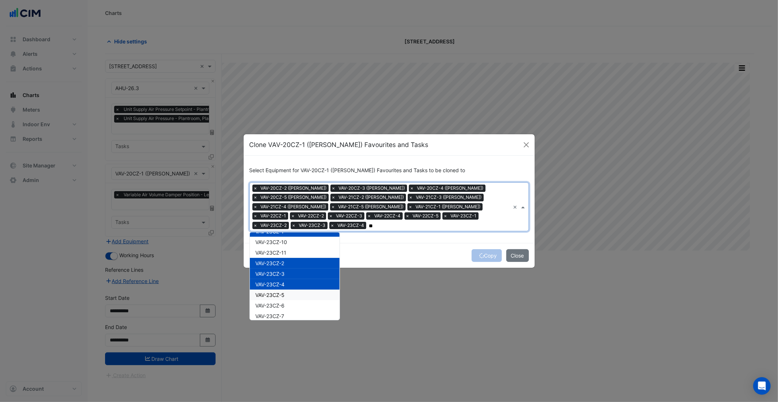
click at [289, 290] on div "VAV-23CZ-5" at bounding box center [295, 294] width 90 height 11
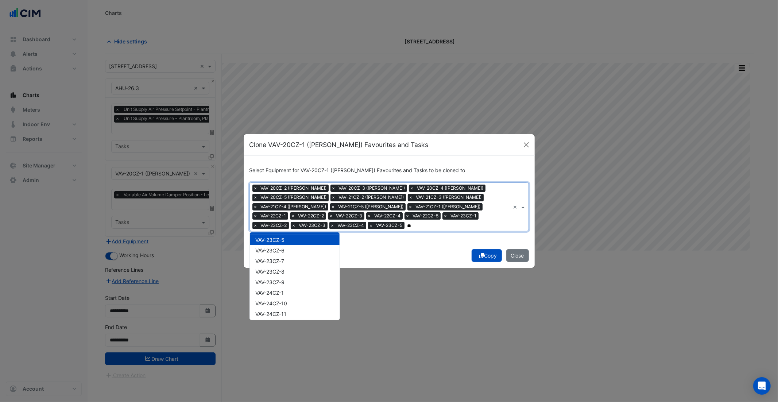
scroll to position [1467, 0]
click at [289, 265] on div "VAV-24CZ-1" at bounding box center [295, 264] width 90 height 11
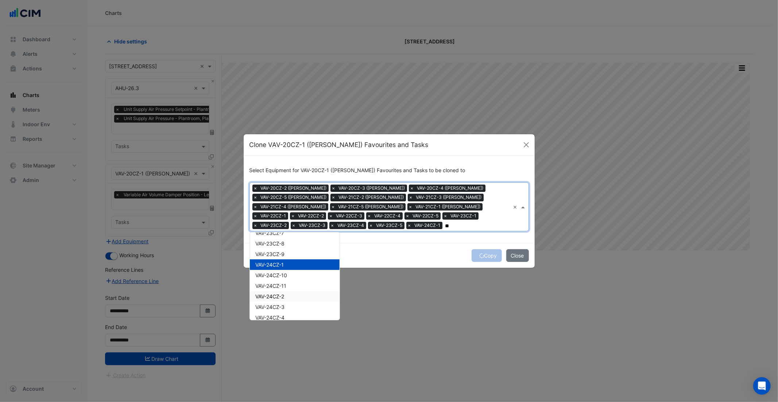
click at [296, 296] on div "VAV-24CZ-2" at bounding box center [295, 296] width 90 height 11
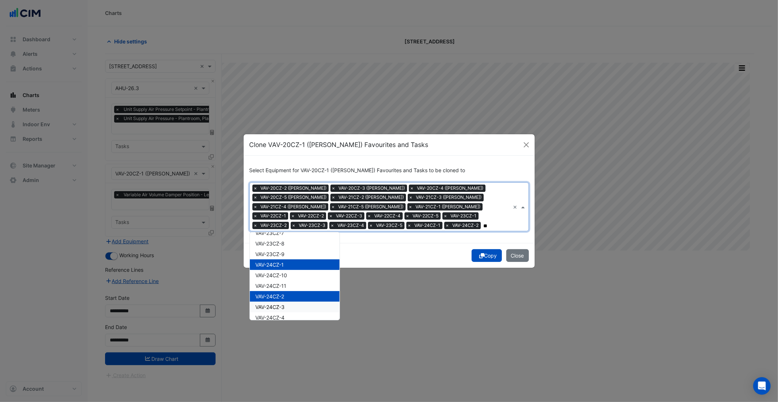
click at [294, 306] on div "VAV-24CZ-3" at bounding box center [295, 306] width 90 height 11
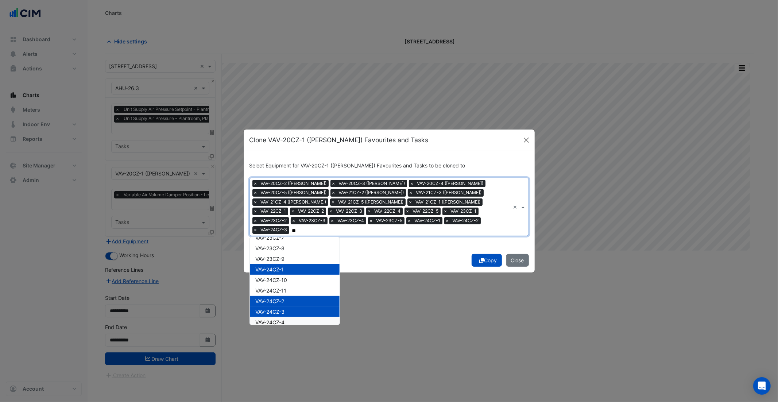
click at [293, 317] on div "VAV-24CZ-4" at bounding box center [295, 322] width 90 height 11
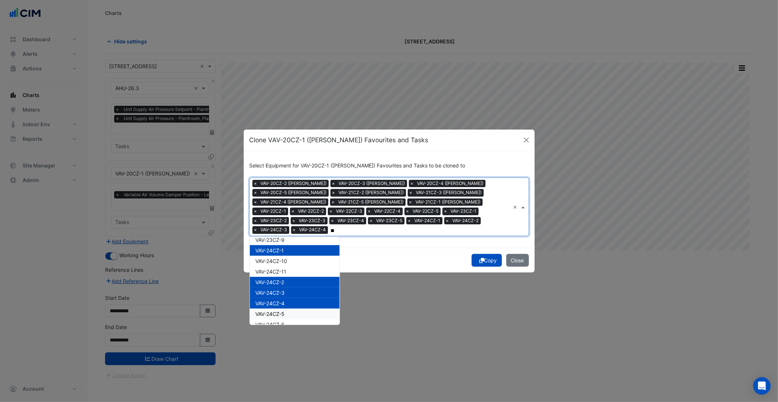
click at [294, 313] on div "VAV-24CZ-5" at bounding box center [295, 313] width 90 height 11
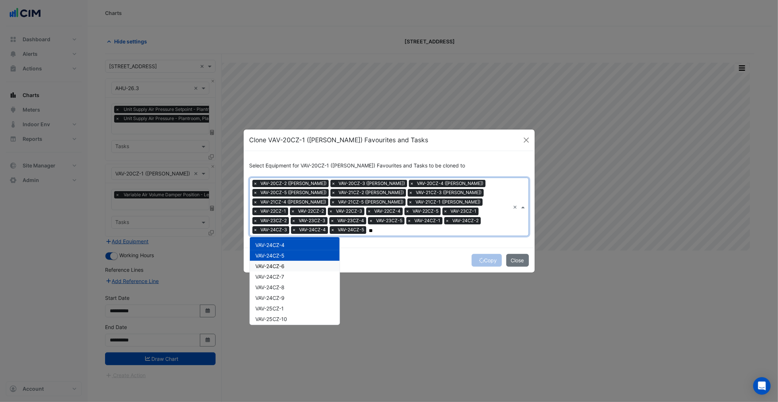
scroll to position [1553, 0]
click at [284, 298] on span "VAV-25CZ-1" at bounding box center [270, 299] width 28 height 6
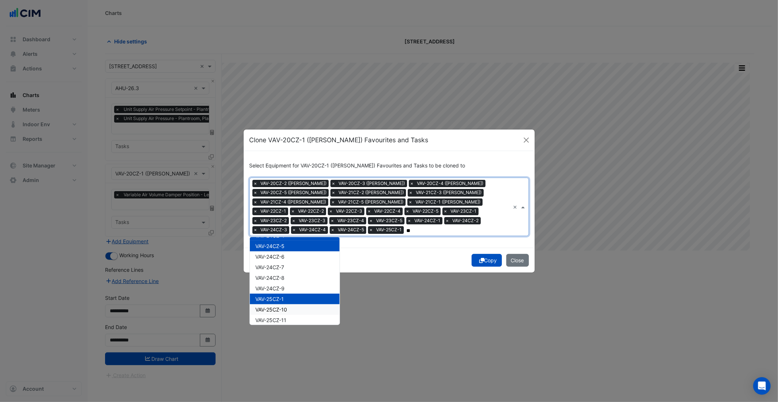
click at [284, 306] on span "VAV-25CZ-10" at bounding box center [272, 309] width 32 height 6
click at [287, 310] on span "VAV-25CZ-10" at bounding box center [272, 309] width 32 height 6
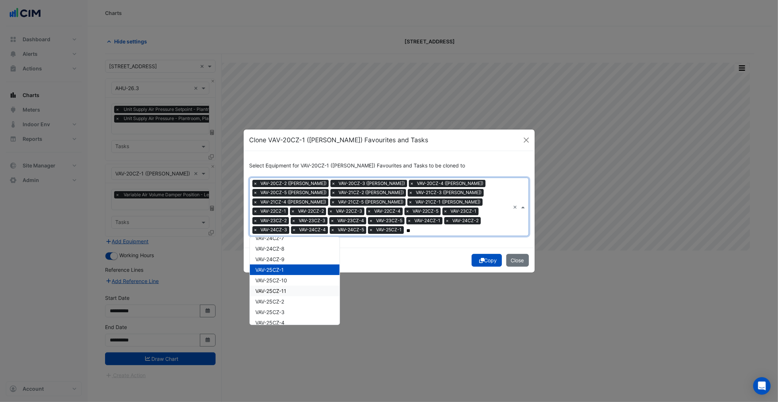
scroll to position [1598, 0]
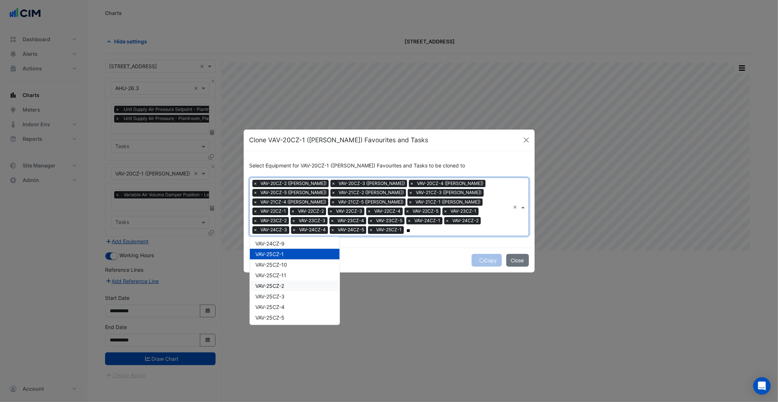
click at [289, 285] on div "VAV-25CZ-2" at bounding box center [295, 285] width 90 height 11
click at [291, 294] on div "VAV-25CZ-3" at bounding box center [295, 296] width 90 height 11
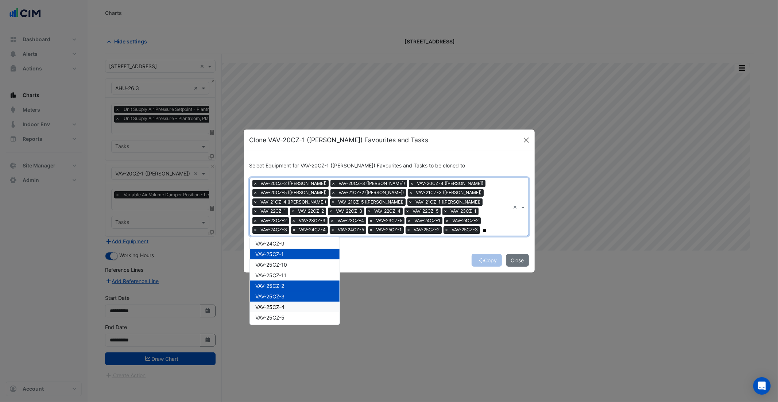
drag, startPoint x: 294, startPoint y: 304, endPoint x: 300, endPoint y: 315, distance: 13.2
click at [293, 304] on div "VAV-25CZ-4" at bounding box center [295, 306] width 90 height 11
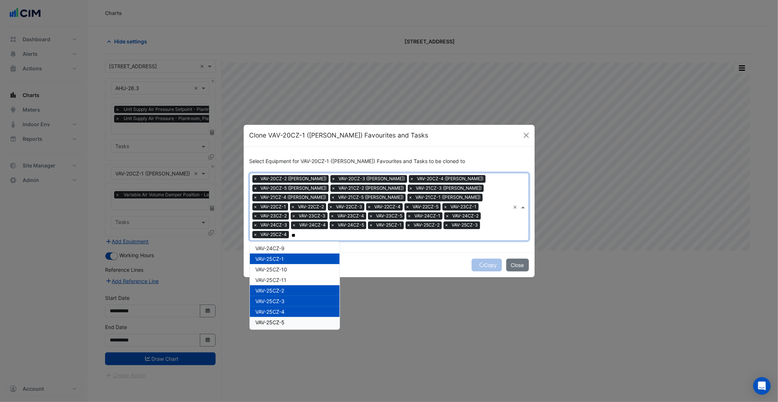
click at [300, 317] on div "VAV-25CZ-5" at bounding box center [295, 322] width 90 height 11
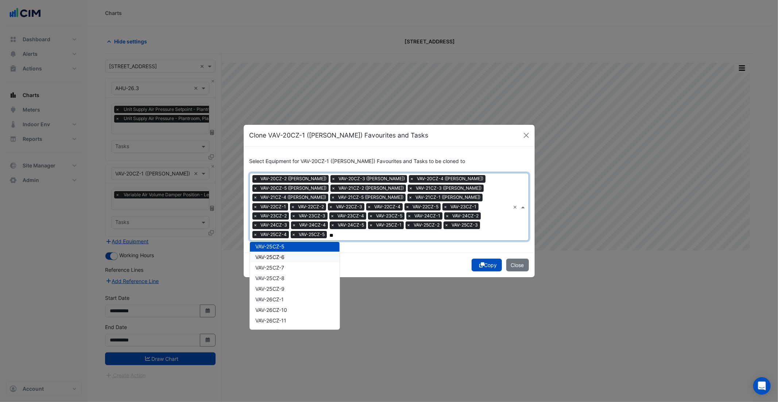
scroll to position [1686, 0]
click at [292, 287] on div "VAV-26CZ-1" at bounding box center [295, 286] width 90 height 11
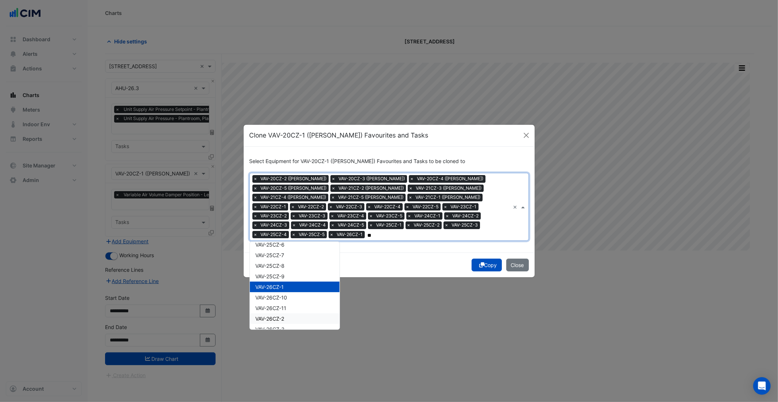
click at [295, 317] on div "VAV-26CZ-2" at bounding box center [295, 318] width 90 height 11
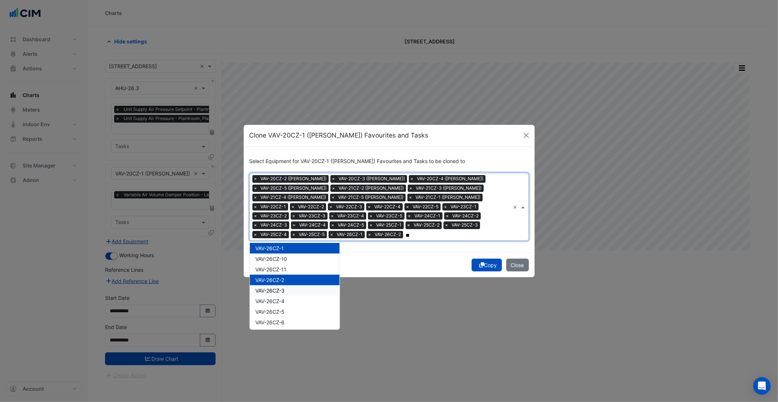
scroll to position [1733, 0]
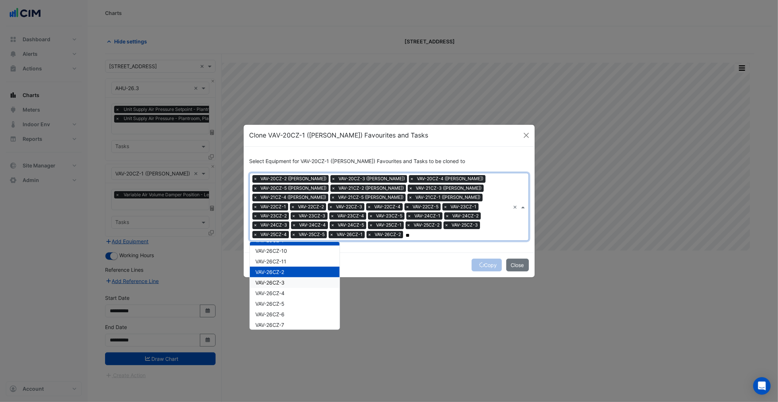
click at [289, 282] on div "VAV-26CZ-3" at bounding box center [295, 282] width 90 height 11
click at [291, 289] on div "VAV-26CZ-4" at bounding box center [295, 293] width 90 height 11
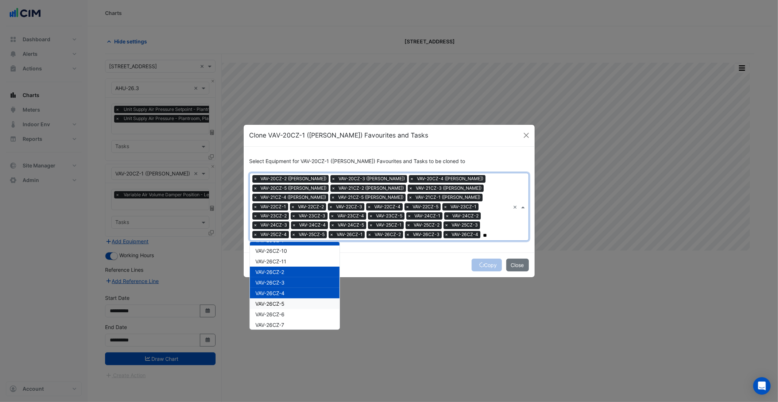
click at [292, 299] on div "VAV-26CZ-5" at bounding box center [295, 303] width 90 height 11
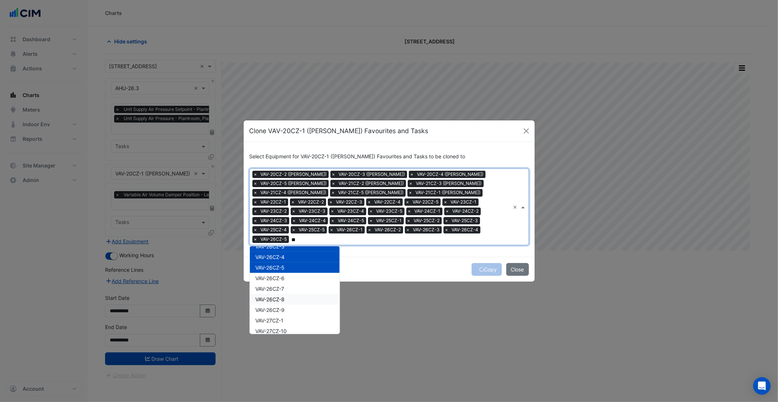
scroll to position [1787, 0]
click at [287, 302] on div "VAV-27CZ-1" at bounding box center [295, 307] width 90 height 11
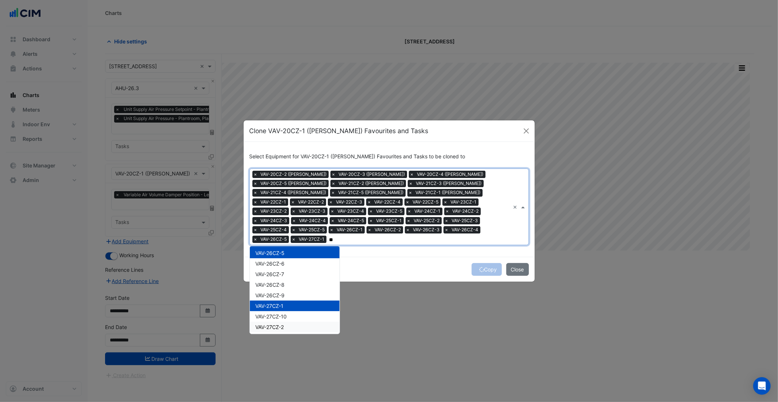
scroll to position [1799, 0]
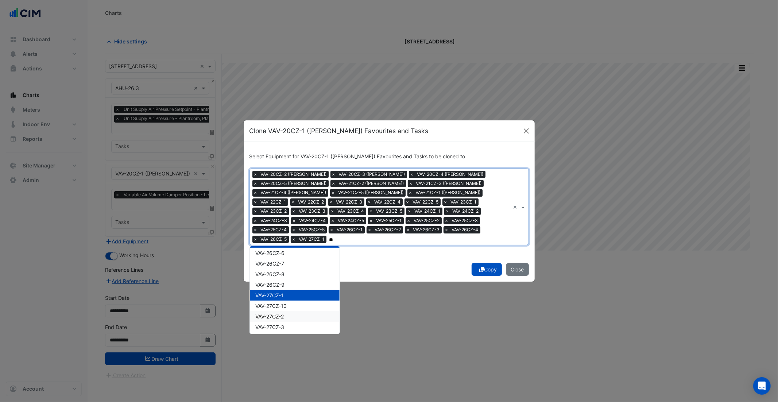
click at [289, 316] on div "VAV-27CZ-2" at bounding box center [295, 316] width 90 height 11
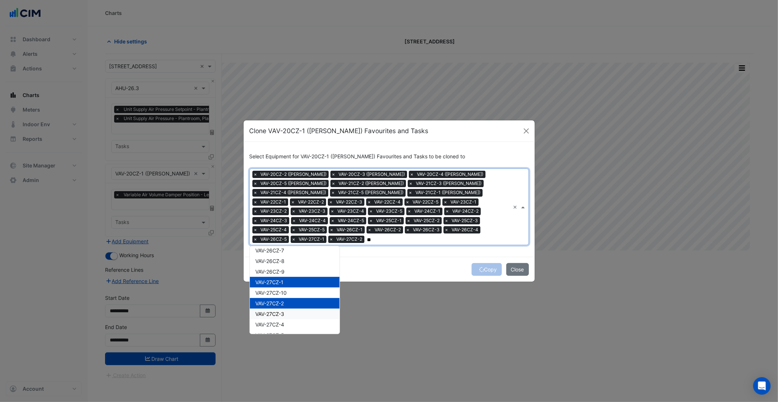
click at [289, 315] on div "VAV-27CZ-3" at bounding box center [295, 313] width 90 height 11
click at [290, 320] on div "VAV-27CZ-4" at bounding box center [295, 324] width 90 height 11
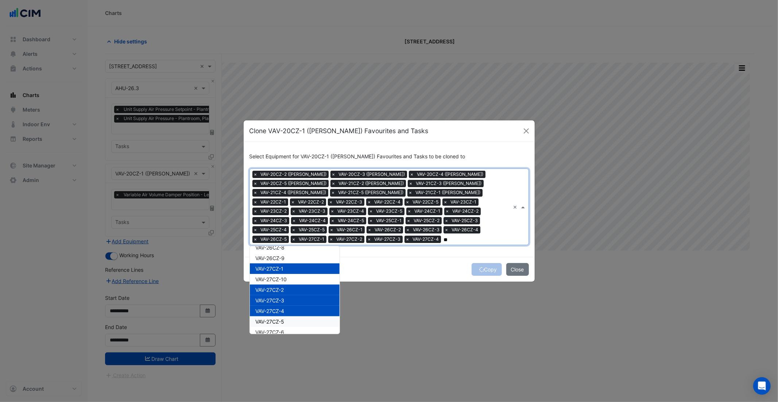
click at [291, 320] on div "VAV-27CZ-5" at bounding box center [295, 321] width 90 height 11
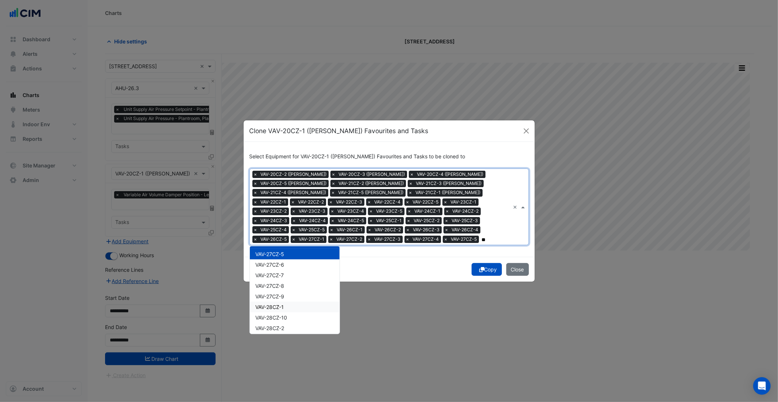
scroll to position [1897, 0]
click at [296, 301] on div "VAV-28CZ-1" at bounding box center [295, 302] width 90 height 11
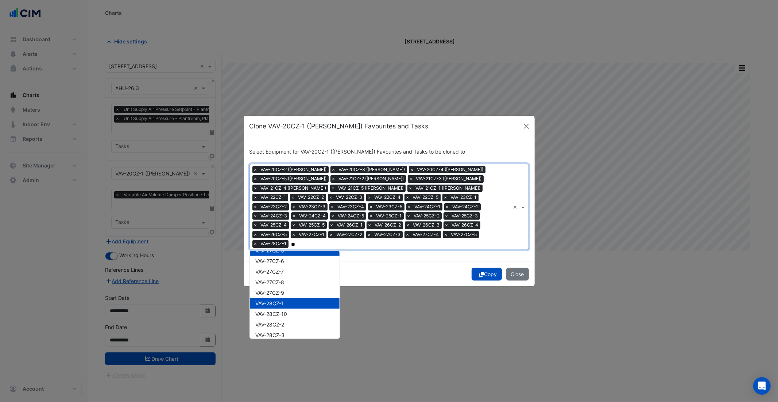
scroll to position [1907, 0]
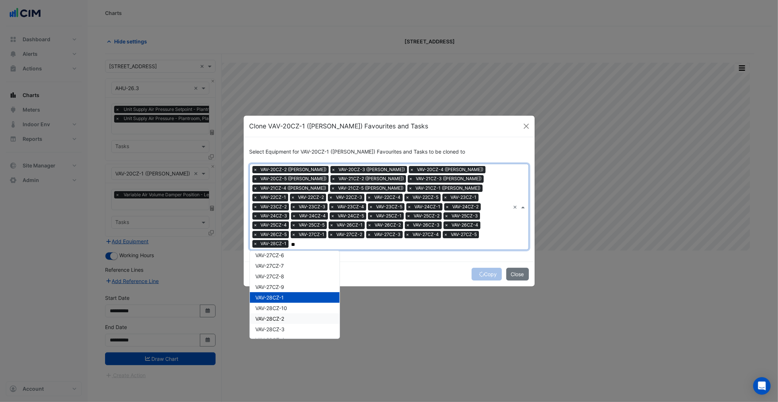
click at [294, 315] on div "VAV-28CZ-2" at bounding box center [295, 318] width 90 height 11
click at [293, 324] on div "VAV-28CZ-3" at bounding box center [295, 329] width 90 height 11
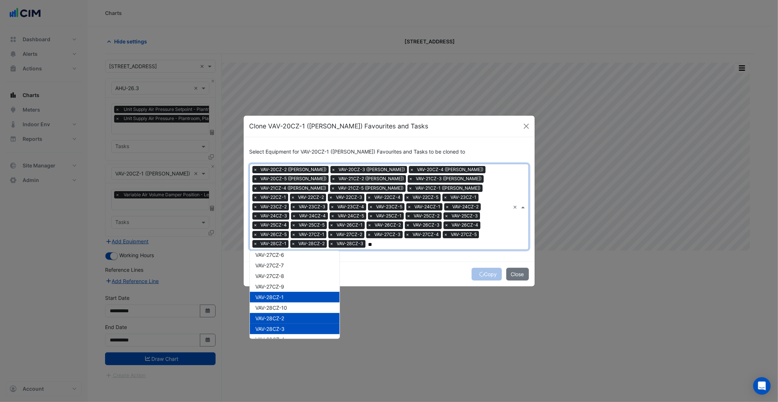
scroll to position [1920, 0]
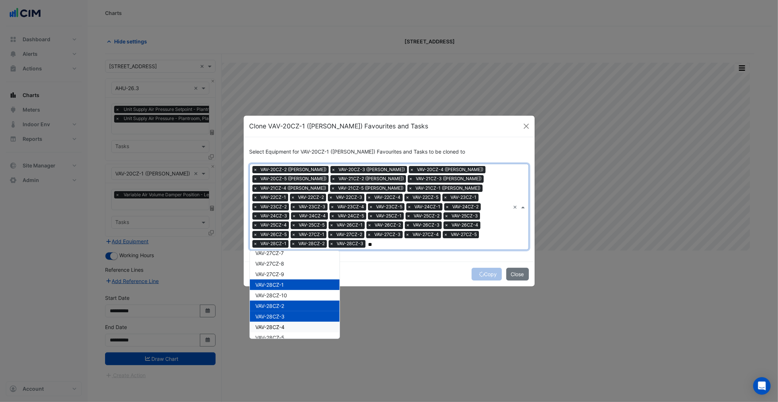
click at [292, 327] on div "VAV-28CZ-4" at bounding box center [295, 327] width 90 height 11
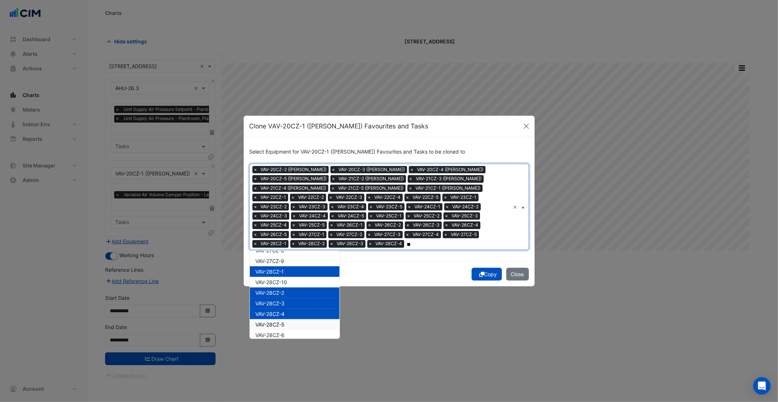
click at [292, 325] on div "VAV-28CZ-5" at bounding box center [295, 324] width 90 height 11
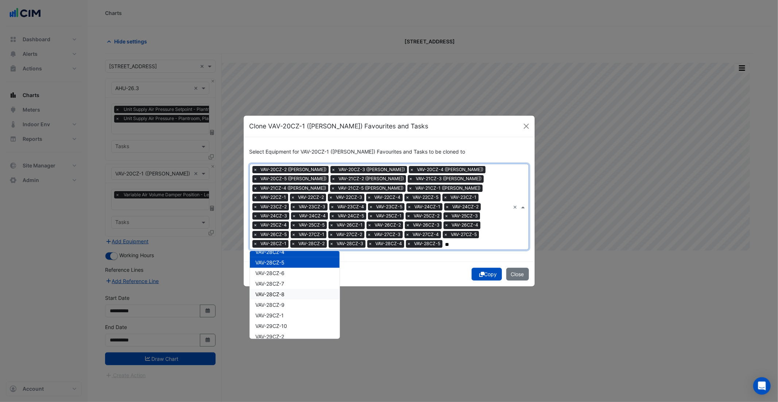
scroll to position [1996, 0]
click at [293, 312] on div "VAV-29CZ-1" at bounding box center [295, 313] width 90 height 11
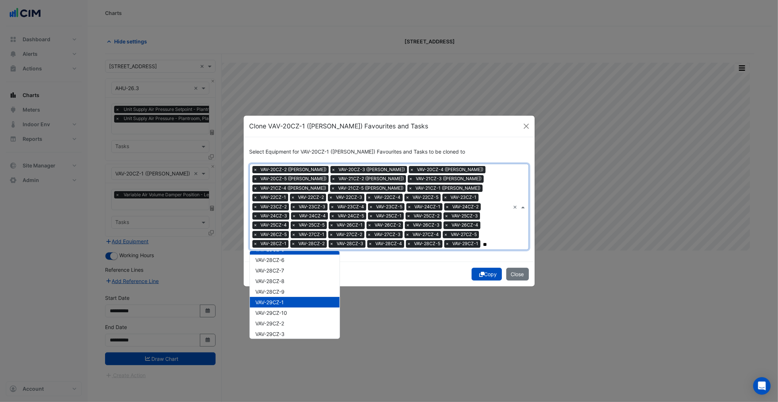
scroll to position [2010, 0]
click at [297, 318] on div "VAV-29CZ-2" at bounding box center [295, 321] width 90 height 11
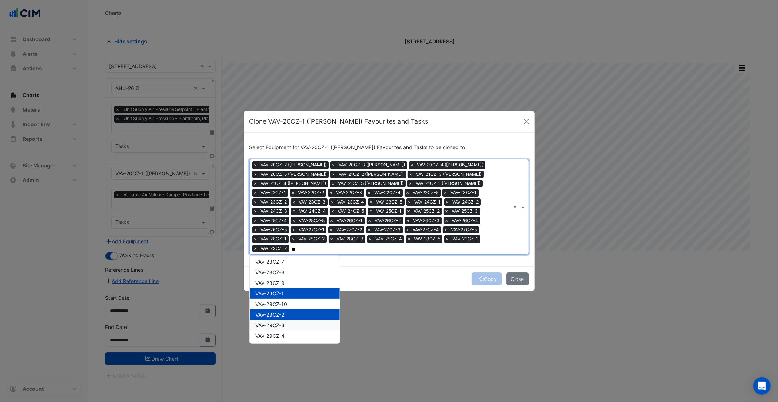
click at [297, 320] on div "VAV-29CZ-3" at bounding box center [295, 325] width 90 height 11
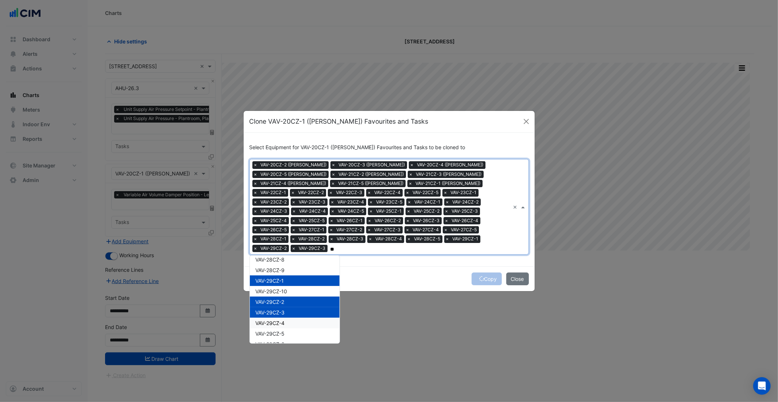
click at [300, 320] on div "VAV-29CZ-4" at bounding box center [295, 323] width 90 height 11
click at [303, 332] on div "VAV-29CZ-5" at bounding box center [295, 333] width 90 height 11
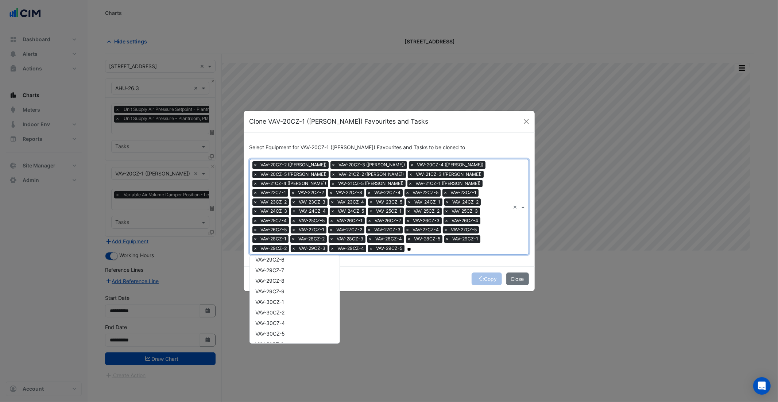
scroll to position [2112, 0]
click at [293, 310] on div "VAV-30CZ-1" at bounding box center [295, 309] width 90 height 11
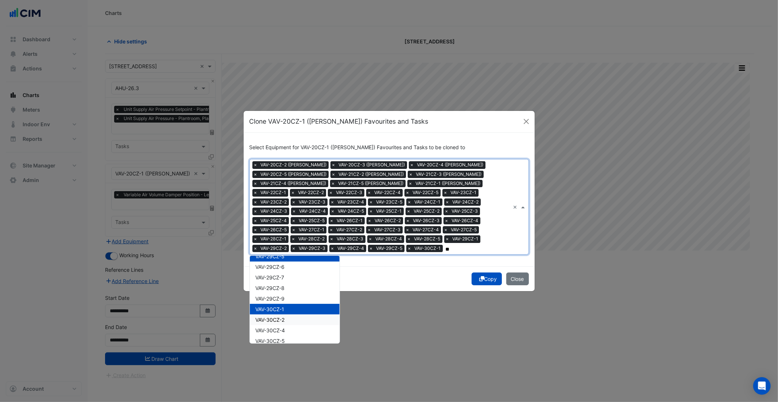
click at [293, 320] on div "VAV-30CZ-2" at bounding box center [295, 319] width 90 height 11
click at [292, 331] on div "VAV-30CZ-4" at bounding box center [295, 330] width 90 height 11
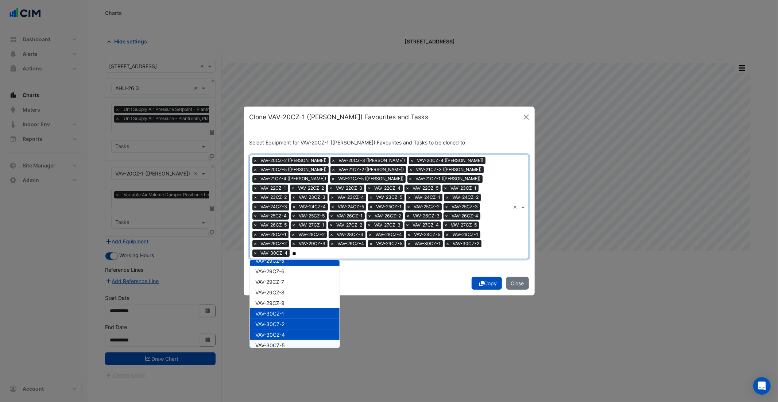
click at [293, 340] on div "VAV-30CZ-5" at bounding box center [295, 345] width 90 height 11
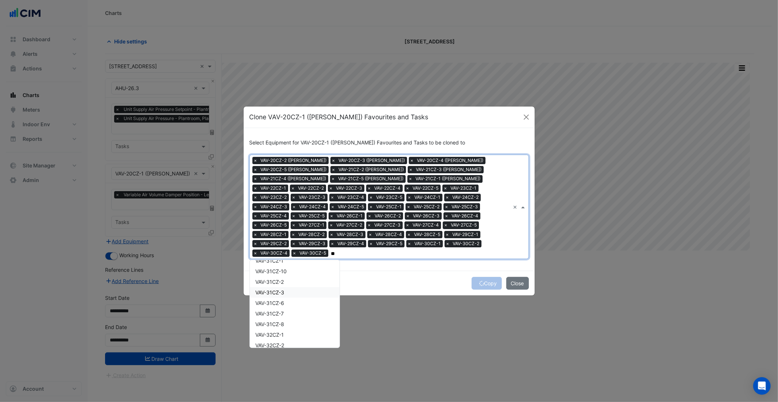
scroll to position [2195, 0]
click at [284, 269] on div "VAV-31CZ-1" at bounding box center [295, 272] width 90 height 11
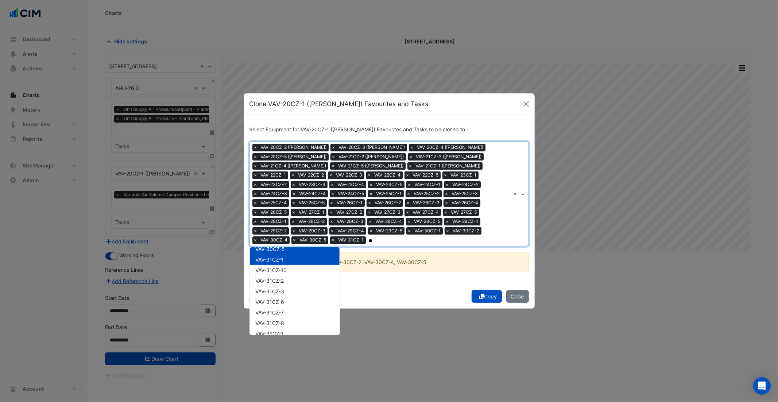
click at [289, 258] on div "VAV-31CZ-1" at bounding box center [295, 259] width 90 height 11
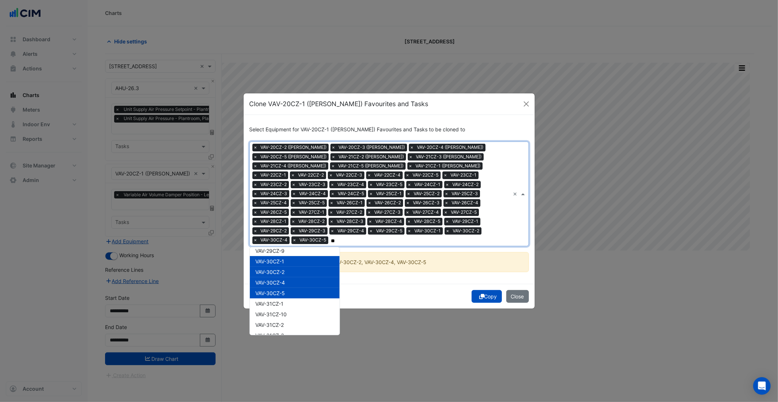
click at [291, 291] on div "VAV-30CZ-5" at bounding box center [295, 293] width 90 height 11
click at [291, 277] on div "VAV-30CZ-4" at bounding box center [295, 282] width 90 height 11
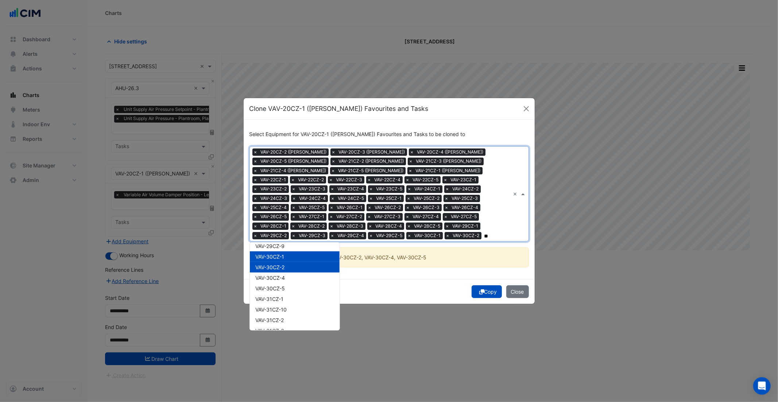
click at [293, 267] on div "VAV-30CZ-2" at bounding box center [295, 267] width 90 height 11
click at [292, 258] on div "VAV-30CZ-1" at bounding box center [295, 256] width 90 height 11
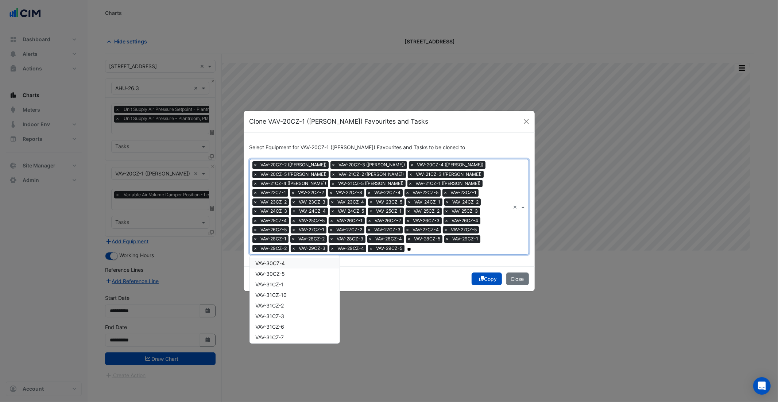
scroll to position [2179, 0]
click at [297, 283] on div "VAV-31CZ-1" at bounding box center [295, 284] width 90 height 11
click at [295, 306] on div "VAV-31CZ-2" at bounding box center [295, 305] width 90 height 11
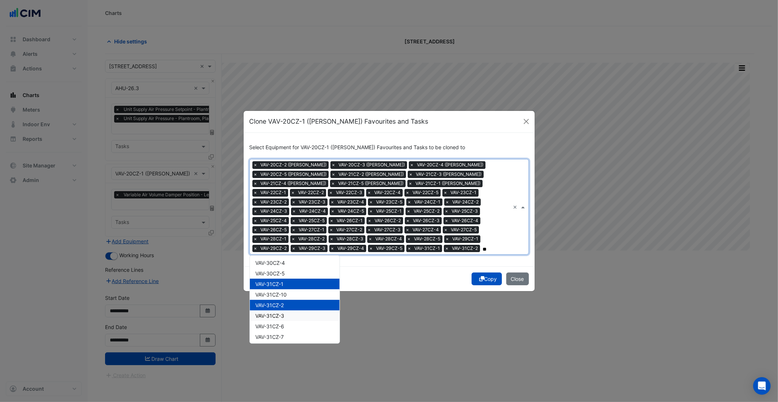
click at [293, 312] on div "VAV-31CZ-3" at bounding box center [295, 315] width 90 height 11
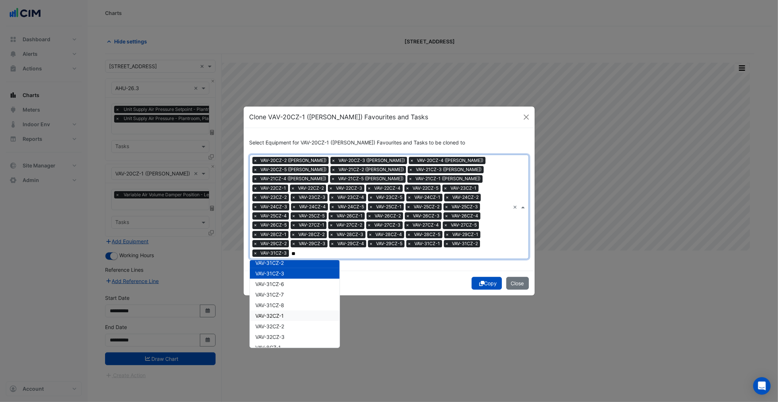
scroll to position [2235, 0]
click at [292, 301] on div "VAV-32CZ-1" at bounding box center [295, 306] width 90 height 11
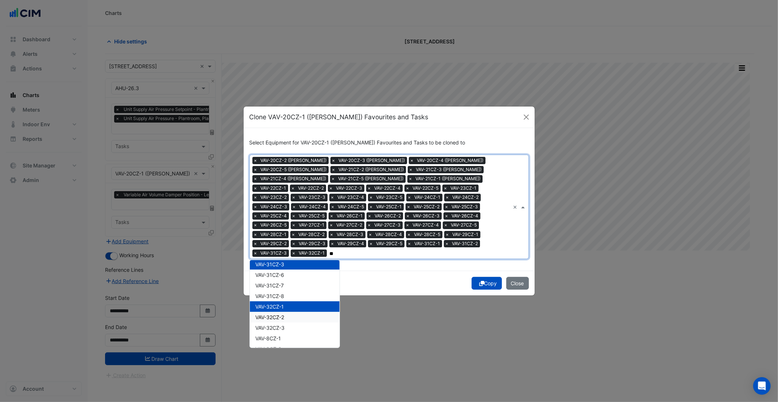
click at [293, 316] on div "VAV-32CZ-2" at bounding box center [295, 317] width 90 height 11
click at [293, 322] on div "VAV-32CZ-3" at bounding box center [295, 327] width 90 height 11
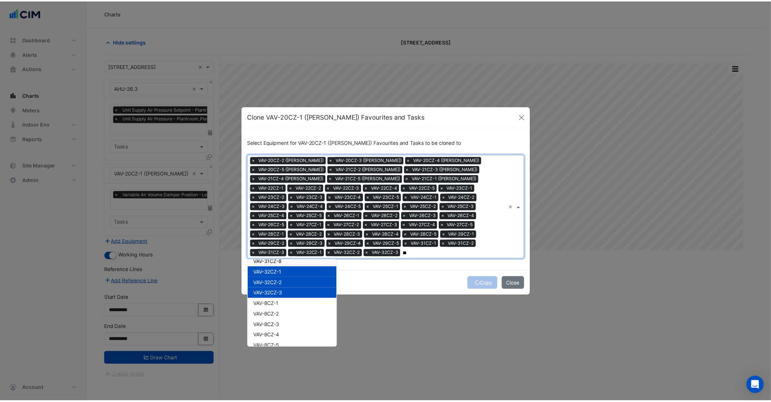
scroll to position [2270, 0]
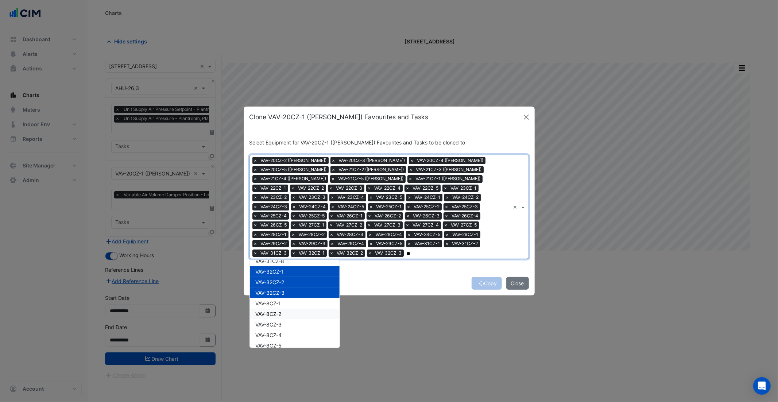
click at [381, 283] on div "Copy Close" at bounding box center [389, 283] width 291 height 25
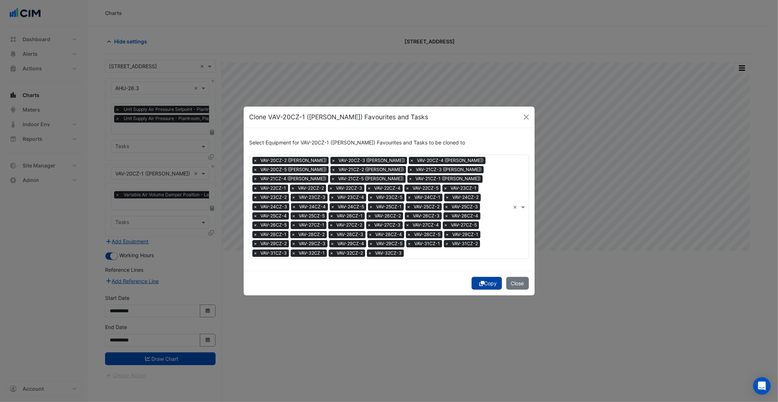
click at [482, 286] on button "Copy" at bounding box center [486, 283] width 30 height 13
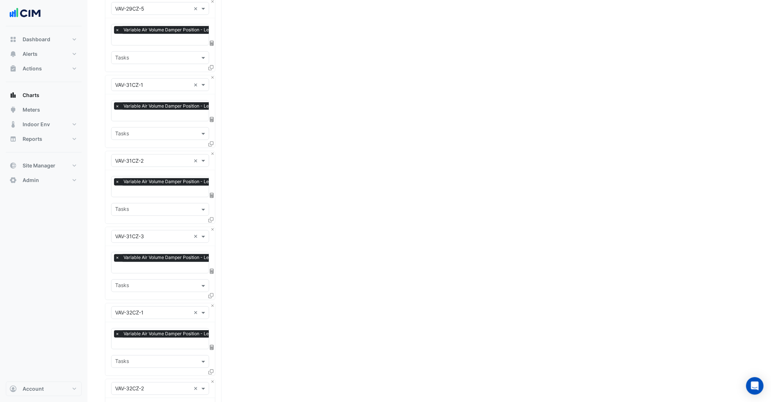
scroll to position [4128, 0]
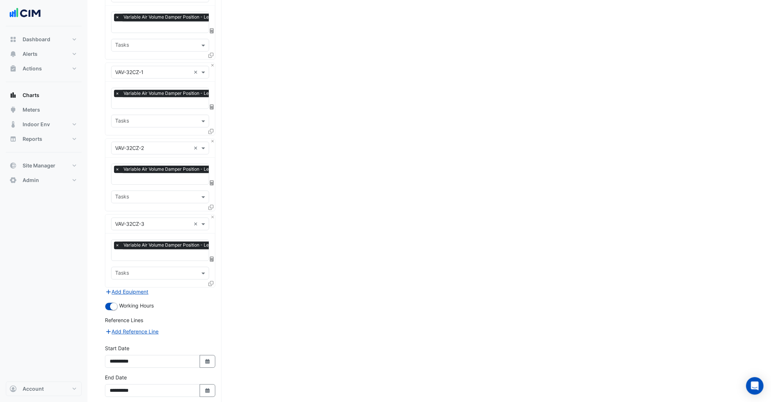
click at [185, 401] on button "Draw Chart" at bounding box center [160, 408] width 110 height 13
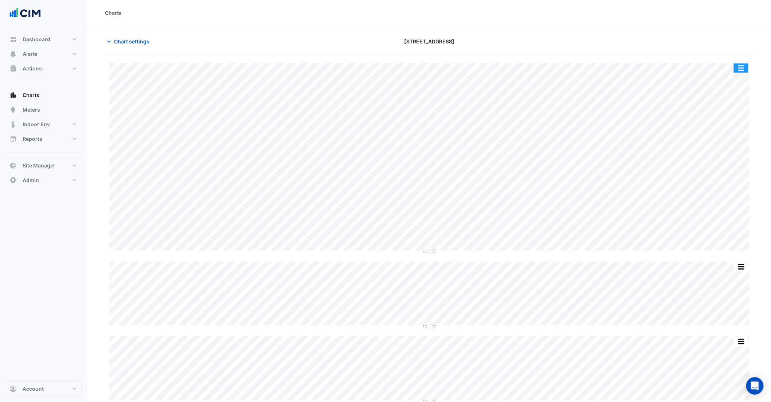
click at [746, 65] on button "button" at bounding box center [741, 67] width 15 height 9
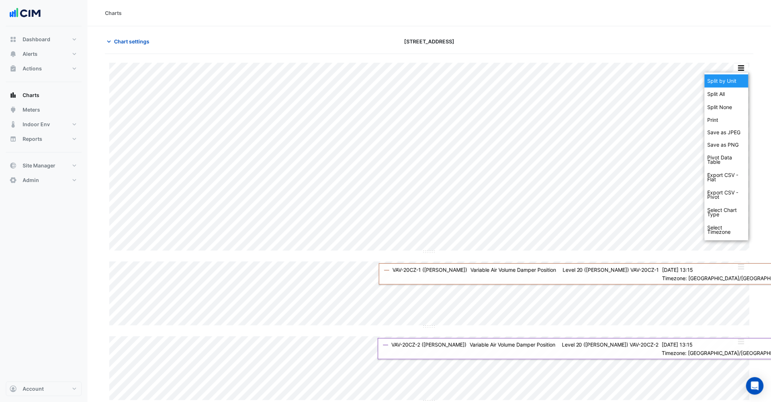
click at [728, 86] on div "Split by Unit" at bounding box center [727, 80] width 44 height 13
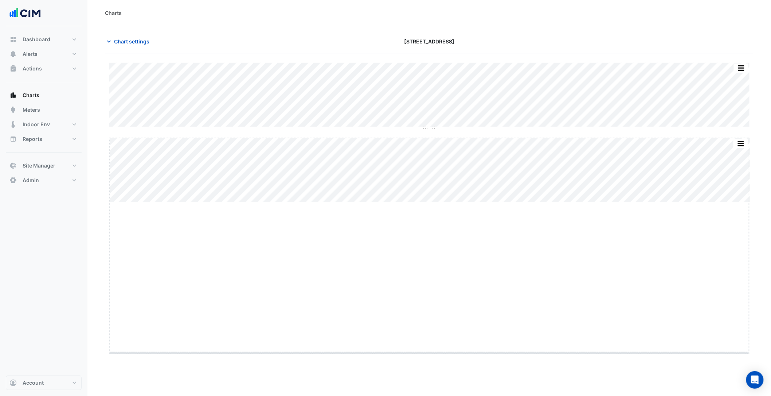
drag, startPoint x: 428, startPoint y: 202, endPoint x: 428, endPoint y: 350, distance: 148.7
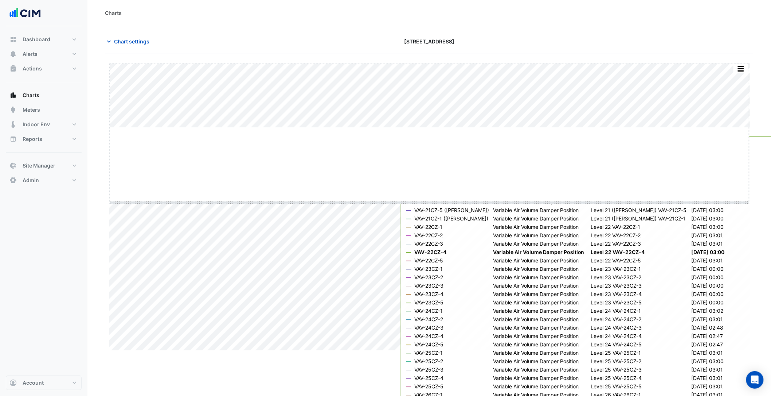
drag, startPoint x: 431, startPoint y: 127, endPoint x: 419, endPoint y: 202, distance: 75.8
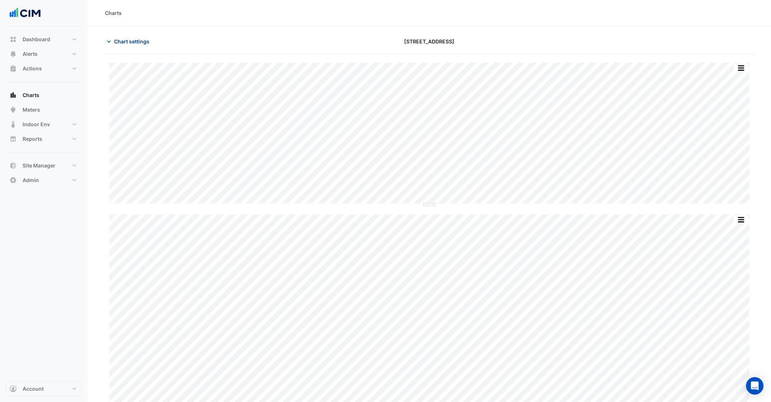
click at [134, 47] on button "Chart settings" at bounding box center [129, 41] width 49 height 13
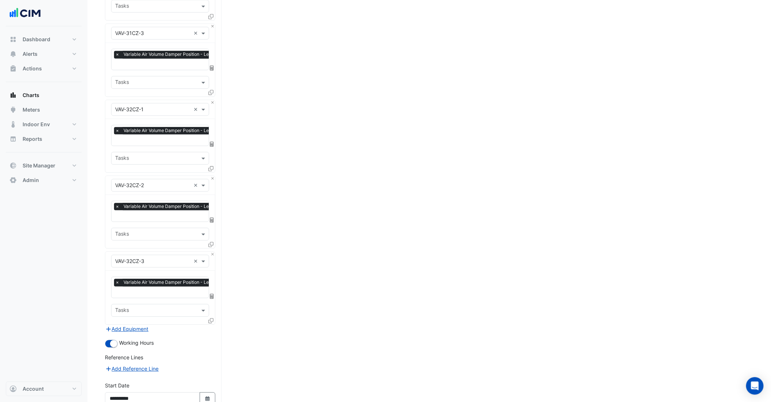
scroll to position [4128, 0]
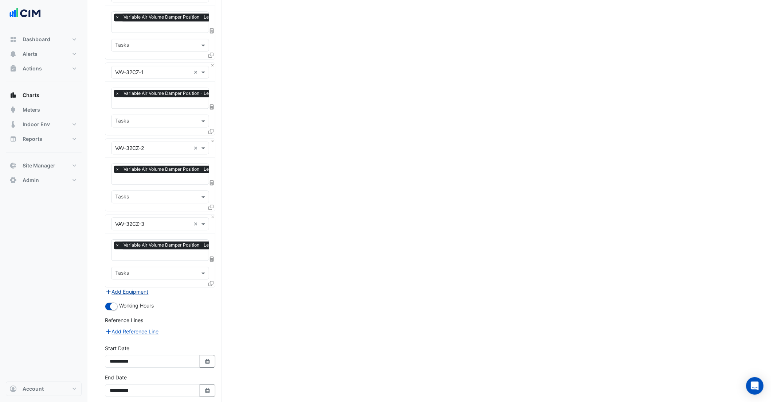
click at [133, 287] on button "Add Equipment" at bounding box center [127, 291] width 44 height 8
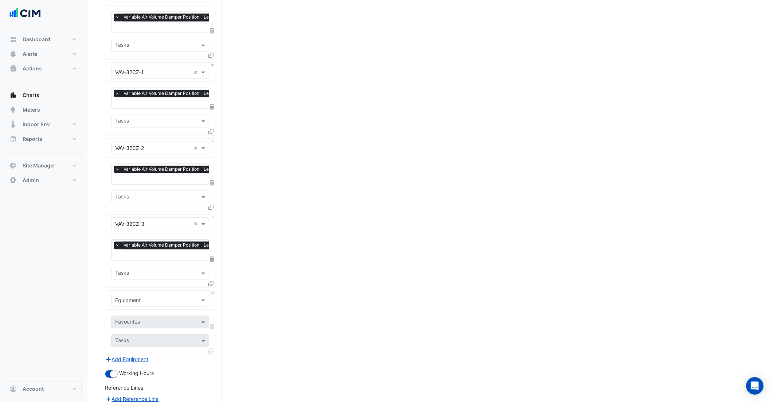
click at [147, 296] on input "text" at bounding box center [152, 300] width 75 height 8
type input "****"
click at [143, 290] on span "AHU-26.3-VSD" at bounding box center [135, 293] width 36 height 6
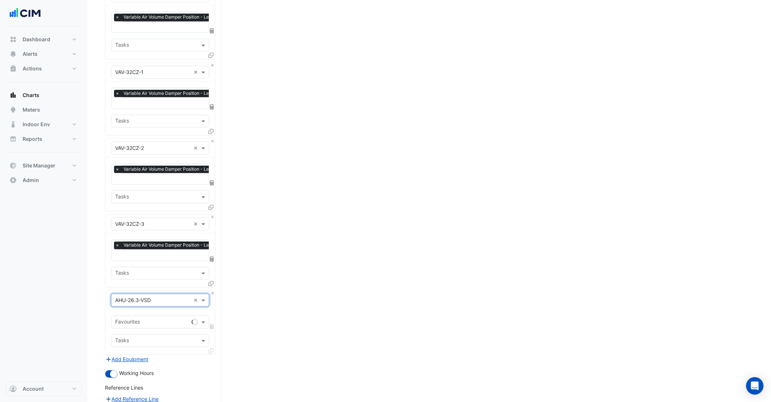
click at [141, 319] on input "text" at bounding box center [152, 323] width 74 height 8
click at [169, 319] on input "text" at bounding box center [156, 323] width 82 height 8
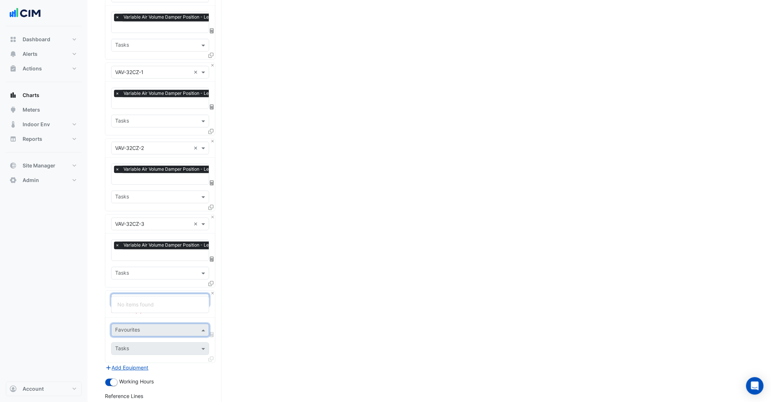
click at [175, 296] on input "text" at bounding box center [152, 300] width 75 height 8
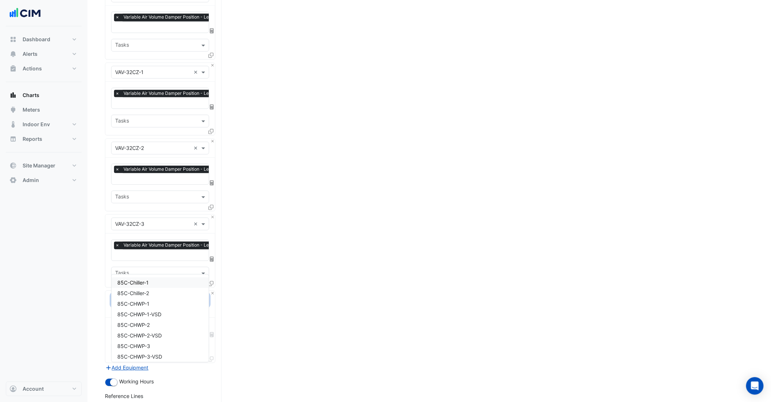
type input "*"
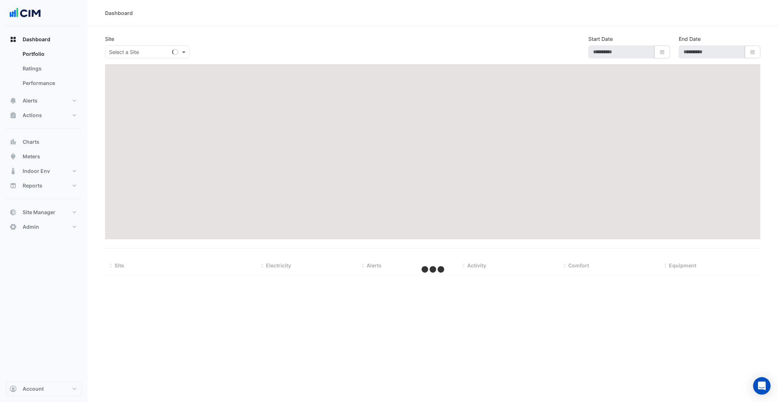
select select "***"
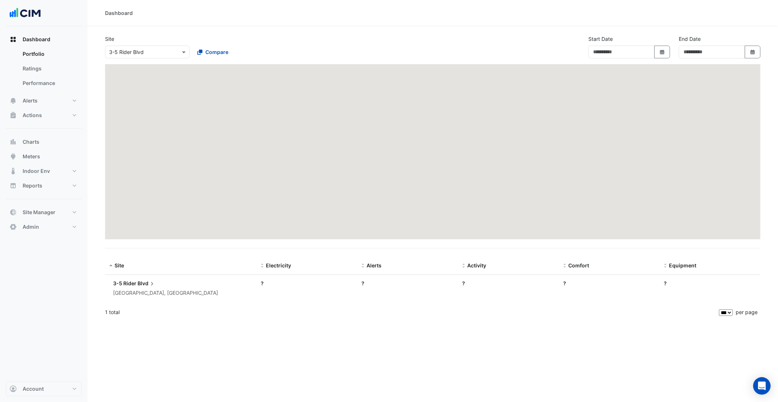
type input "**********"
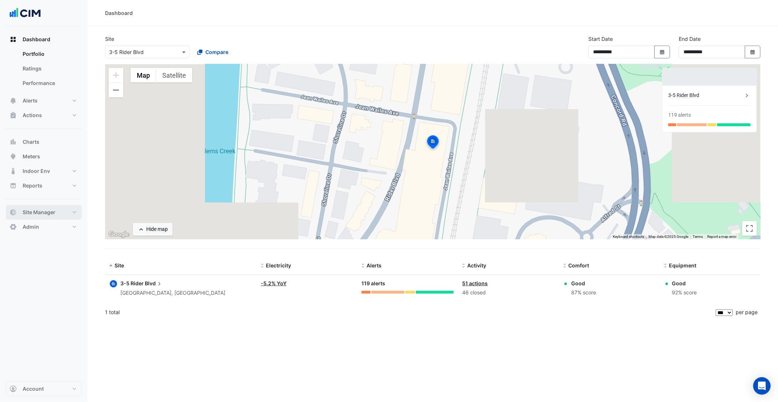
click at [38, 205] on button "Site Manager" at bounding box center [44, 212] width 76 height 15
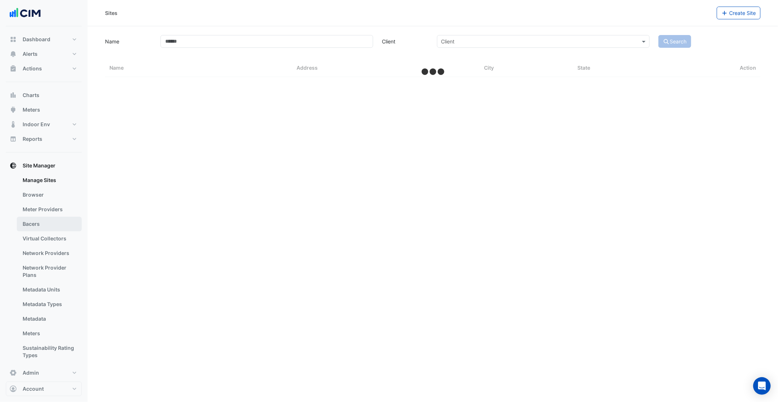
click at [50, 222] on link "Bacers" at bounding box center [49, 224] width 65 height 15
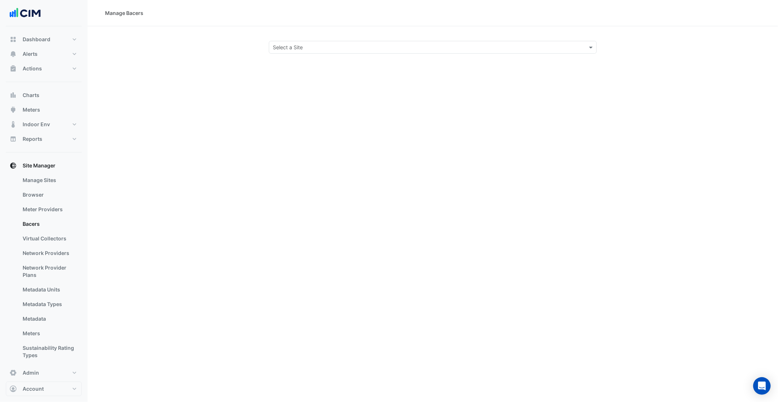
click at [281, 52] on div "Select a Site" at bounding box center [433, 47] width 328 height 13
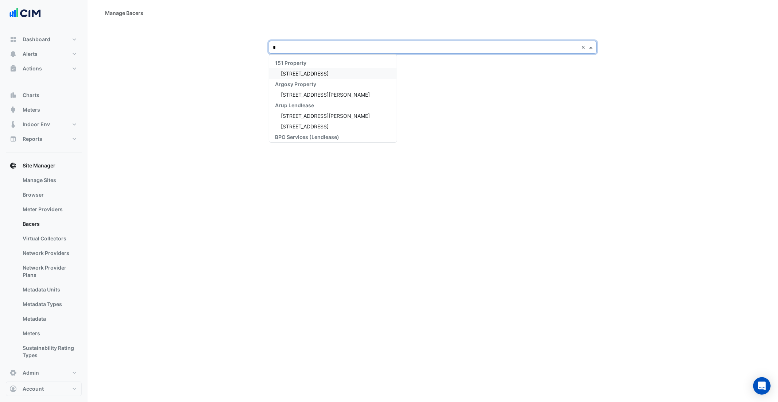
type input "**"
click at [322, 75] on span "[STREET_ADDRESS]" at bounding box center [305, 73] width 48 height 6
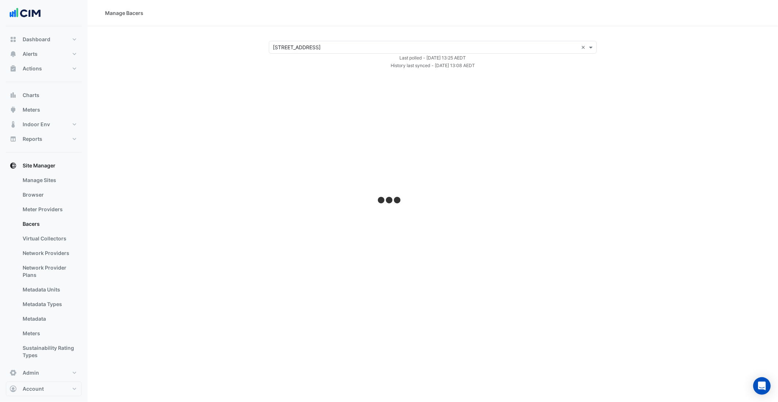
select select "***"
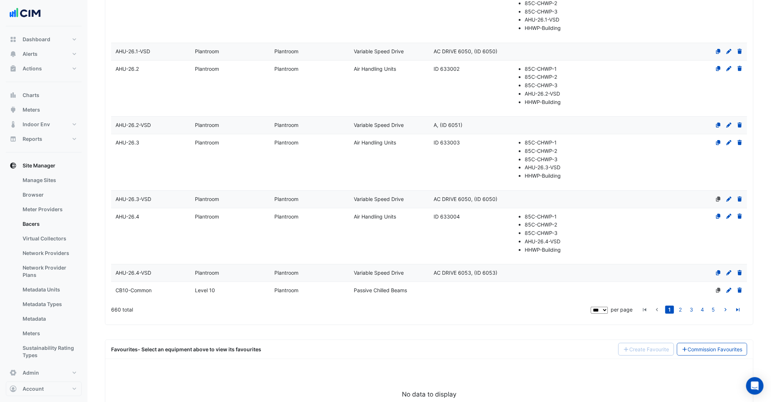
scroll to position [2289, 0]
click at [682, 312] on link "2" at bounding box center [681, 310] width 9 height 8
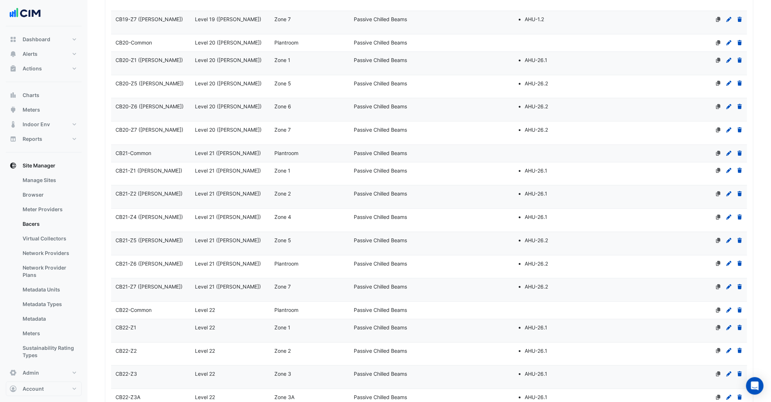
scroll to position [2188, 0]
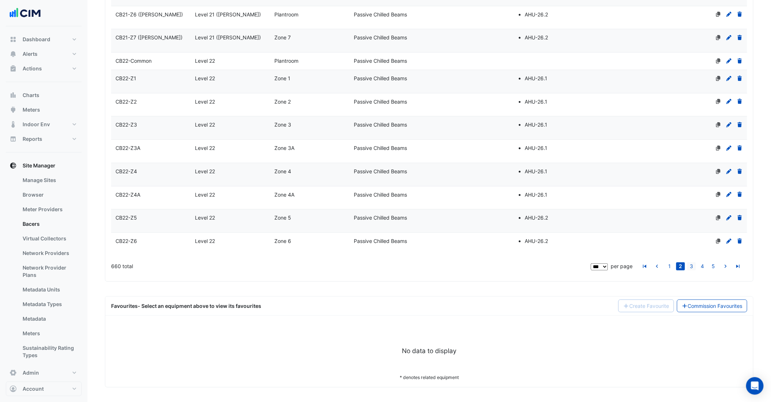
click at [693, 268] on link "3" at bounding box center [692, 266] width 9 height 8
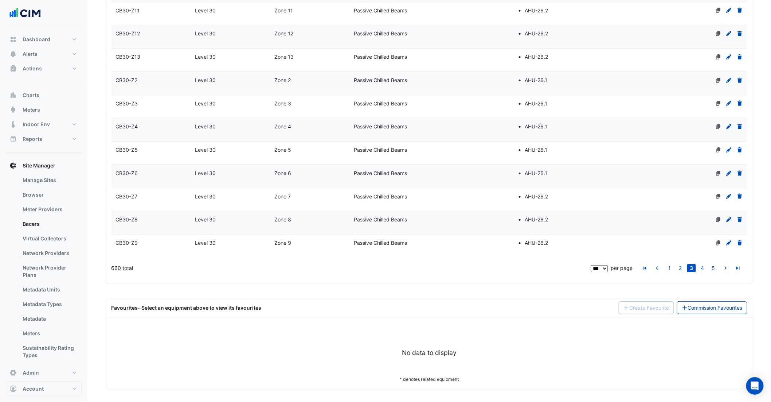
scroll to position [2182, 0]
click at [700, 265] on link "4" at bounding box center [703, 266] width 9 height 8
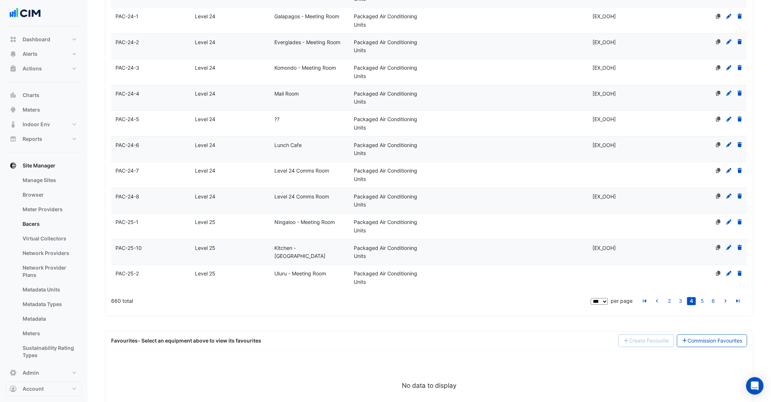
scroll to position [2643, 0]
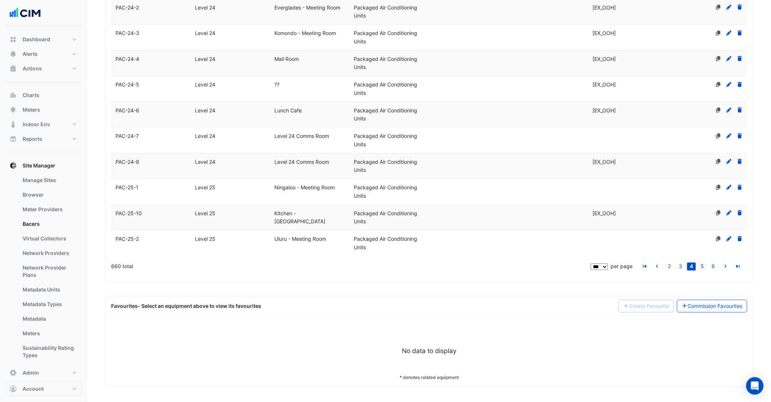
click at [704, 267] on link "5" at bounding box center [703, 266] width 9 height 8
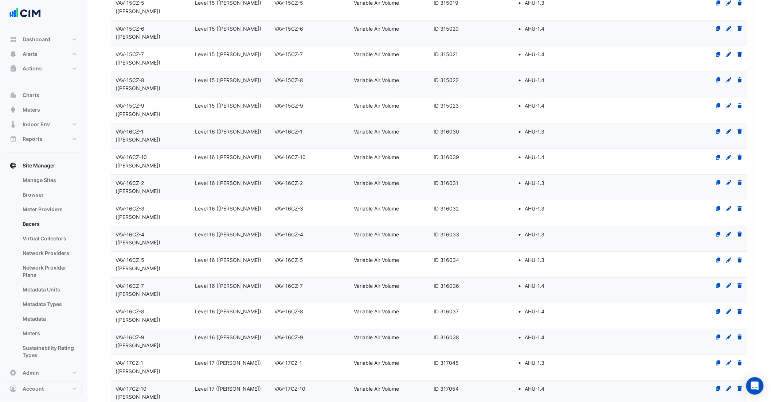
scroll to position [2190, 0]
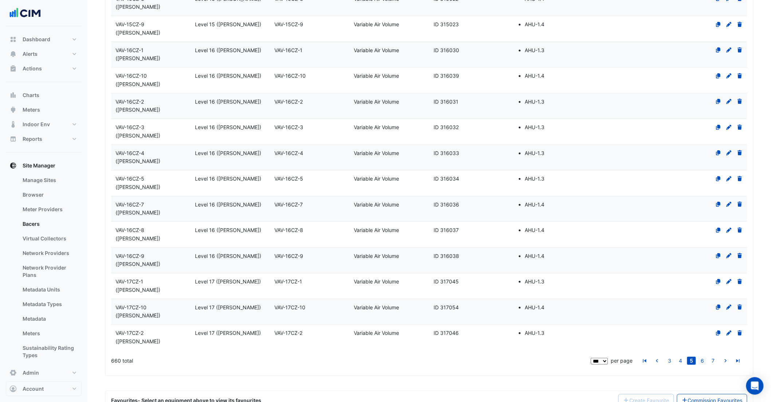
click at [703, 357] on link "6" at bounding box center [703, 361] width 9 height 8
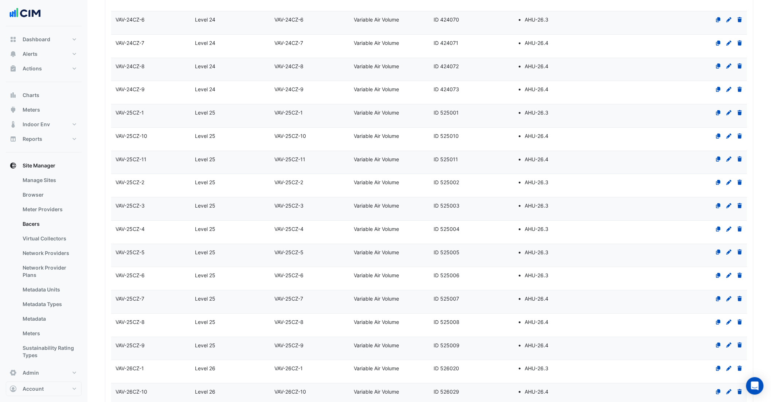
scroll to position [2258, 0]
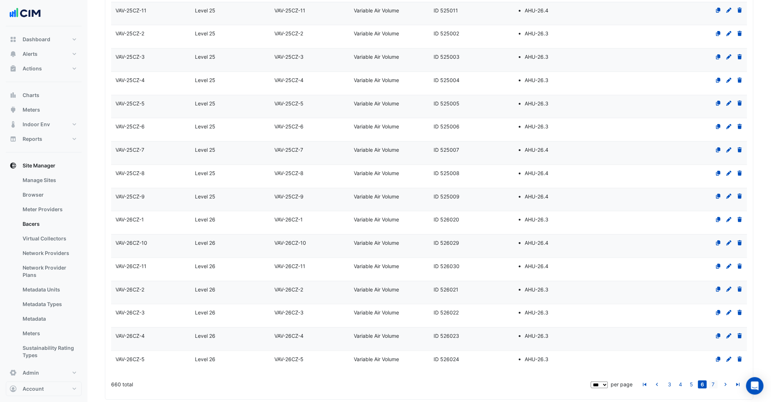
click at [714, 380] on link "7" at bounding box center [713, 384] width 9 height 8
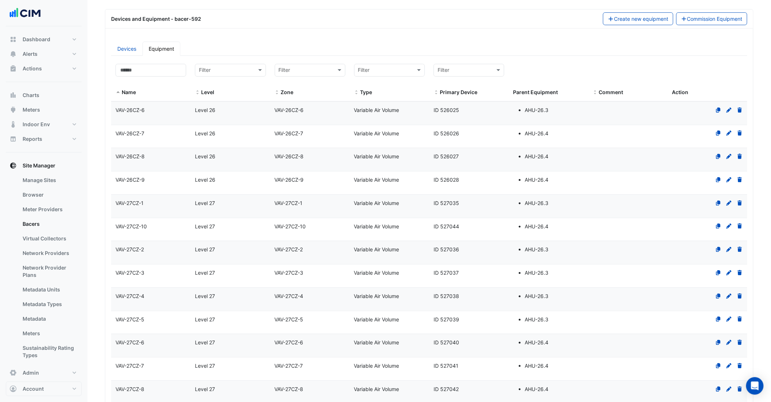
scroll to position [93, 0]
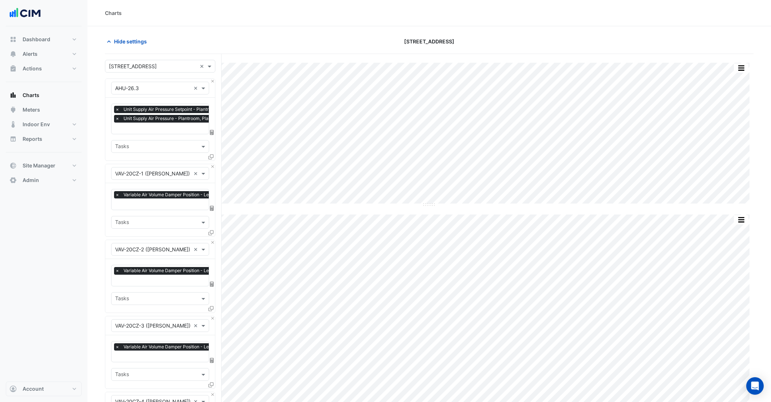
scroll to position [4128, 0]
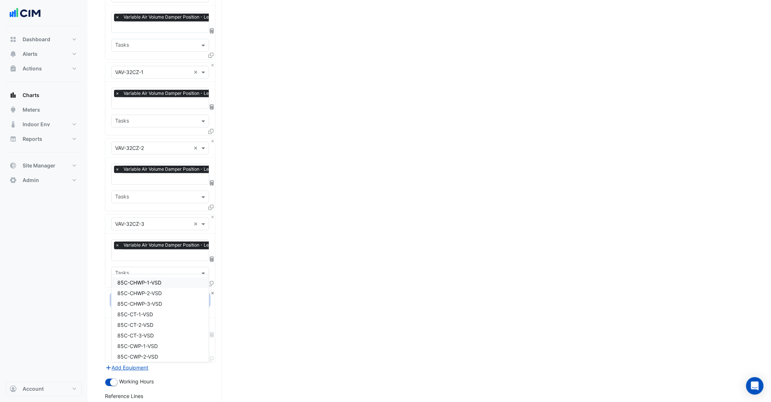
type input "*"
click at [213, 291] on button "Close" at bounding box center [212, 293] width 5 height 5
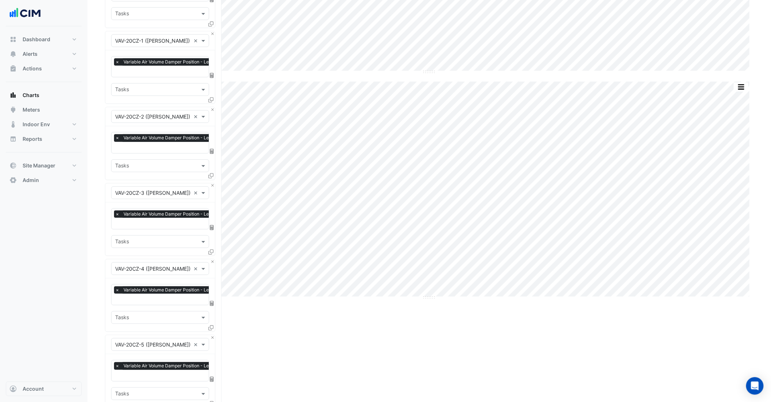
scroll to position [0, 0]
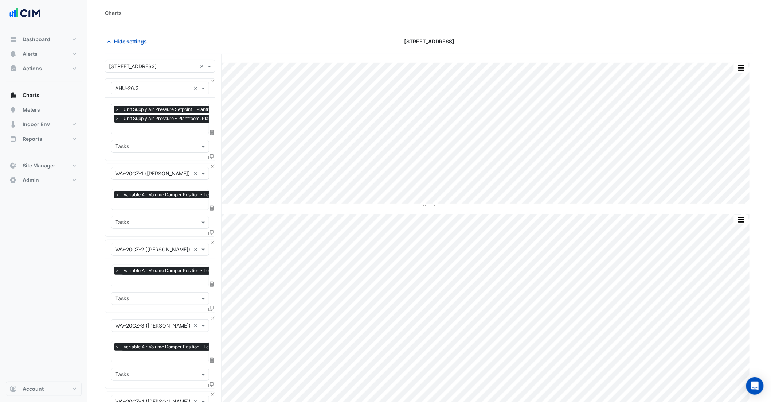
click at [171, 133] on div "× Unit Supply Air Pressure Setpoint - Plantroom, Plantroom × Unit Supply Air Pr…" at bounding box center [160, 129] width 110 height 63
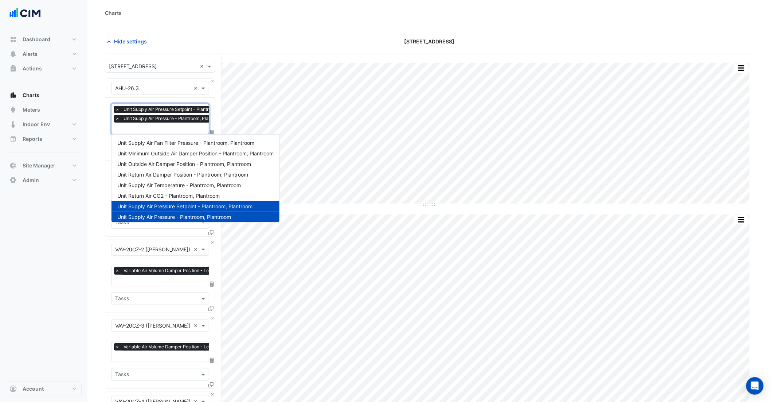
click at [168, 131] on input "text" at bounding box center [180, 129] width 130 height 8
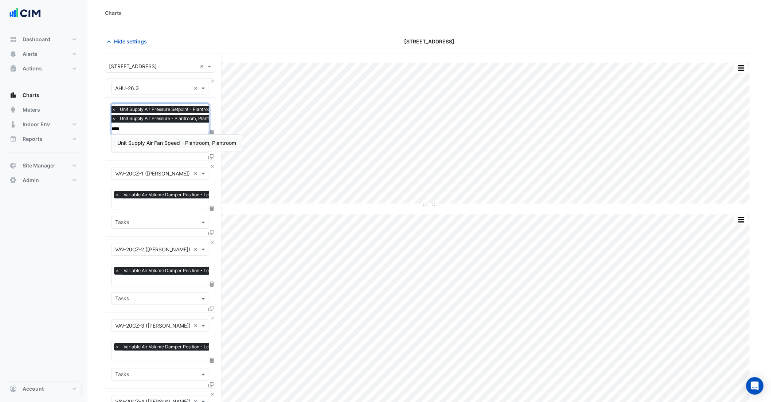
type input "*****"
click at [175, 145] on span "Unit Supply Air Fan Speed - Plantroom, Plantroom" at bounding box center [176, 143] width 119 height 6
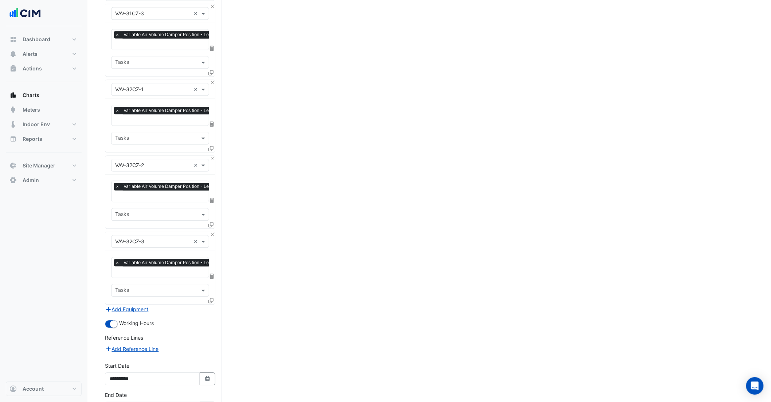
scroll to position [4136, 0]
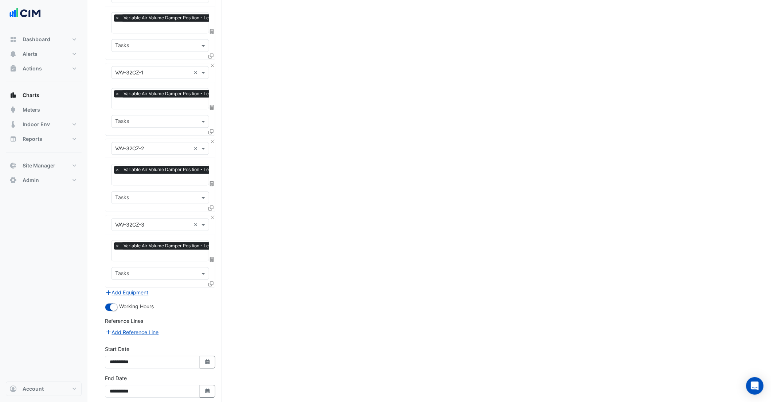
click at [170, 401] on button "Draw Chart" at bounding box center [160, 409] width 110 height 13
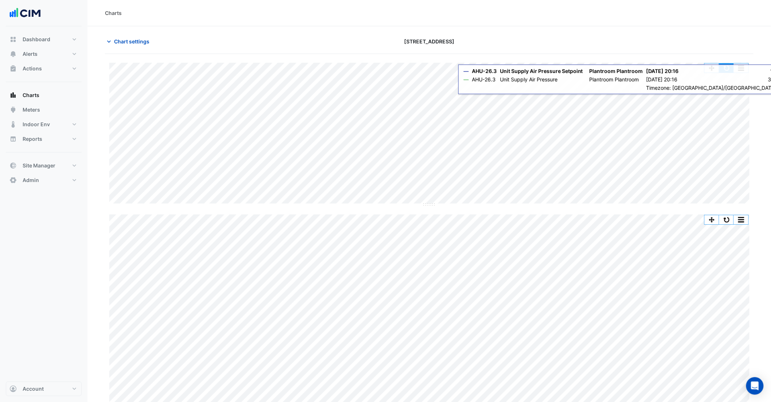
click at [720, 66] on button "button" at bounding box center [727, 67] width 15 height 9
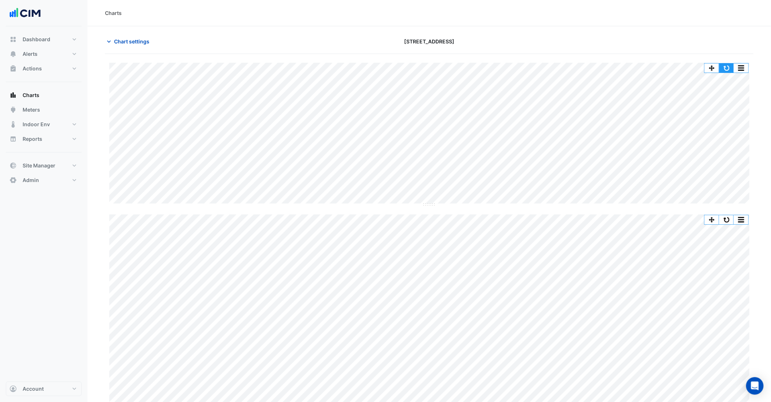
click at [725, 68] on button "button" at bounding box center [727, 67] width 15 height 9
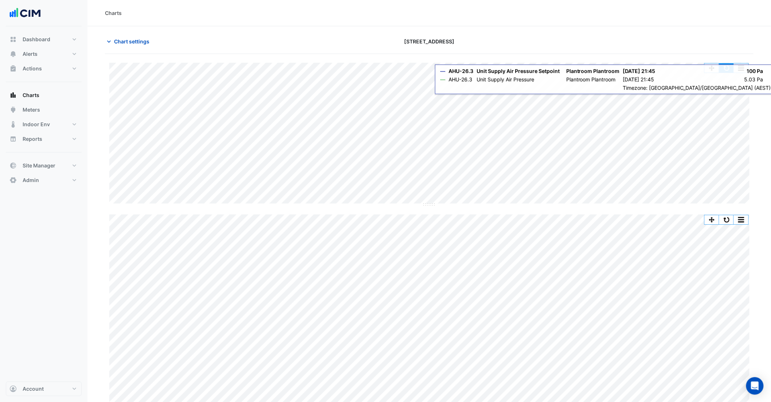
click at [728, 68] on button "button" at bounding box center [727, 67] width 15 height 9
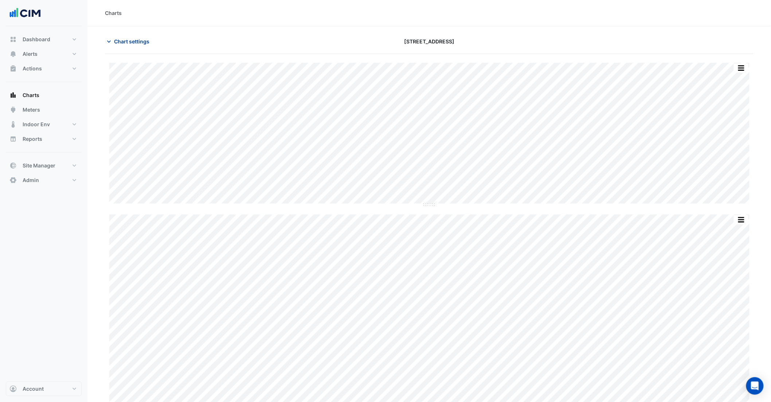
click at [137, 43] on span "Chart settings" at bounding box center [131, 42] width 35 height 8
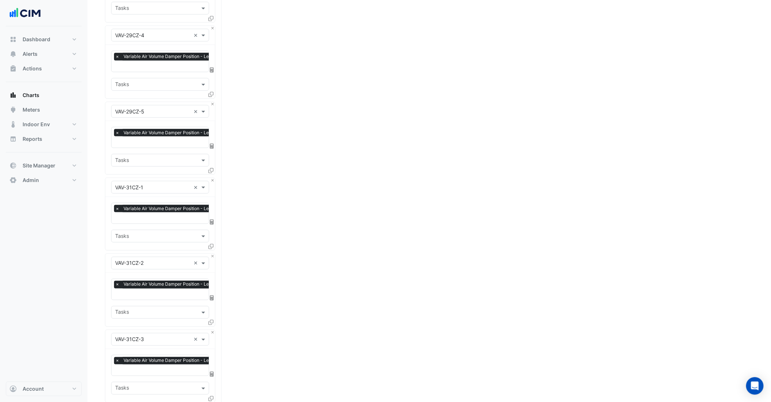
scroll to position [4136, 0]
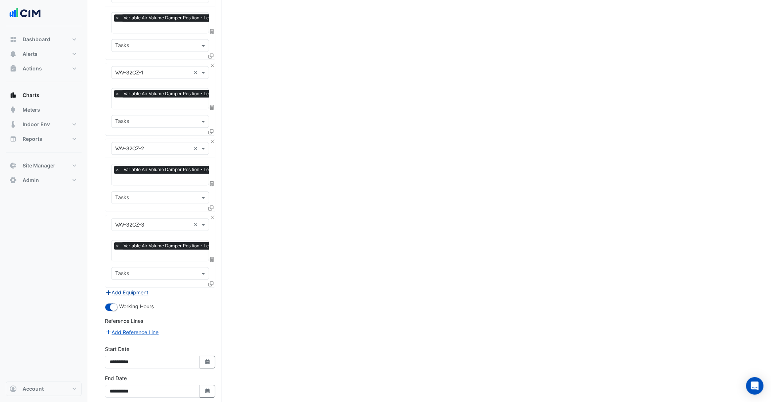
click at [135, 288] on button "Add Equipment" at bounding box center [127, 292] width 44 height 8
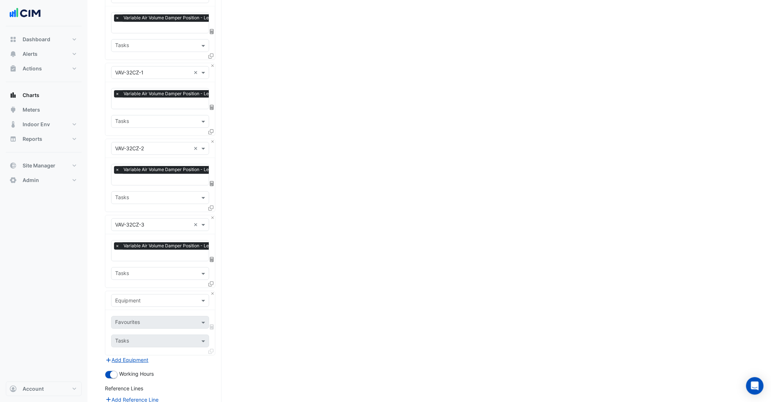
click at [114, 294] on div "Equipment" at bounding box center [160, 300] width 98 height 13
type input "*******"
drag, startPoint x: 150, startPoint y: 278, endPoint x: 154, endPoint y: 281, distance: 5.2
click at [150, 278] on div "Weather" at bounding box center [160, 282] width 97 height 11
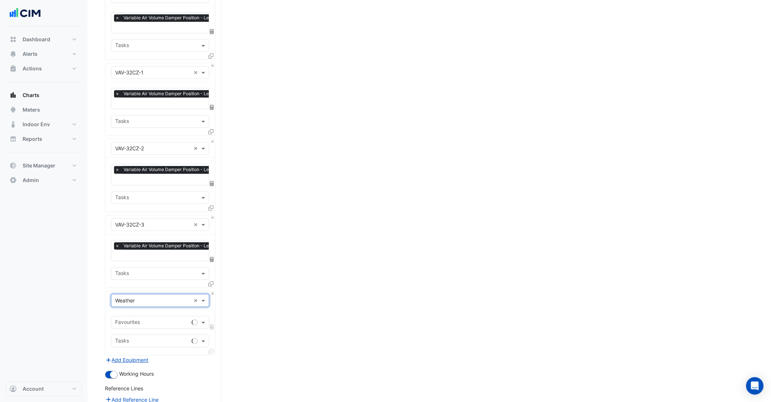
click at [154, 319] on input "text" at bounding box center [152, 323] width 74 height 8
type input "****"
click at [160, 308] on div "Temperature (Celcius)" at bounding box center [160, 304] width 97 height 11
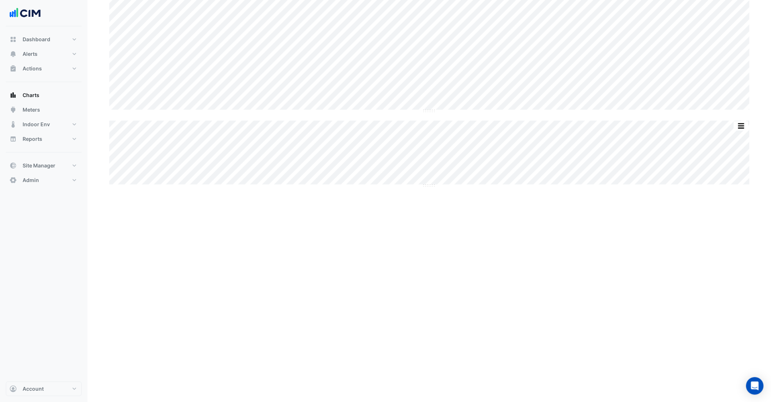
scroll to position [319, 0]
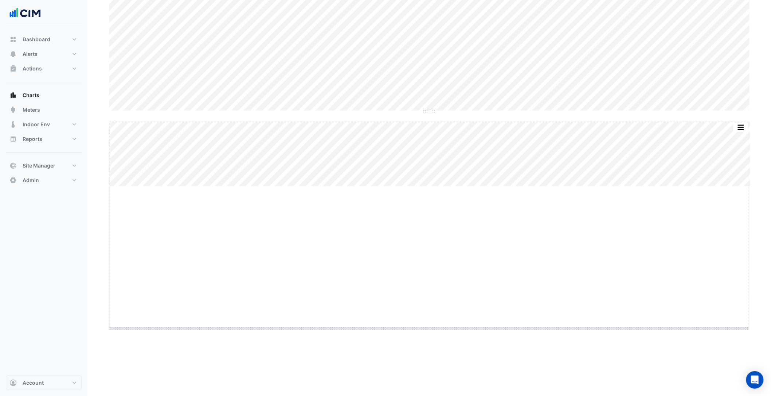
drag, startPoint x: 428, startPoint y: 185, endPoint x: 444, endPoint y: 327, distance: 143.1
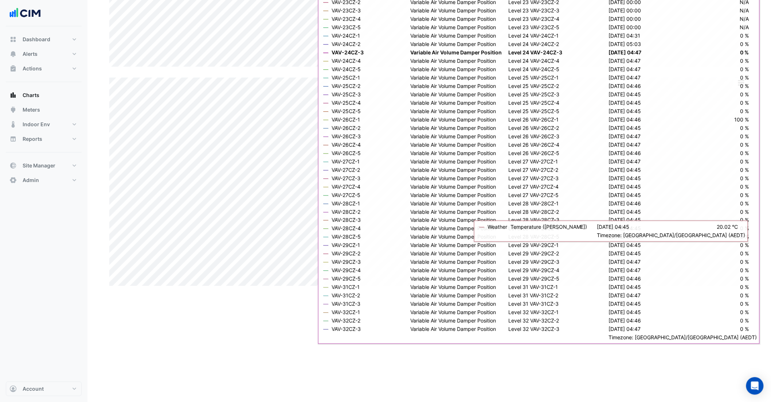
scroll to position [0, 0]
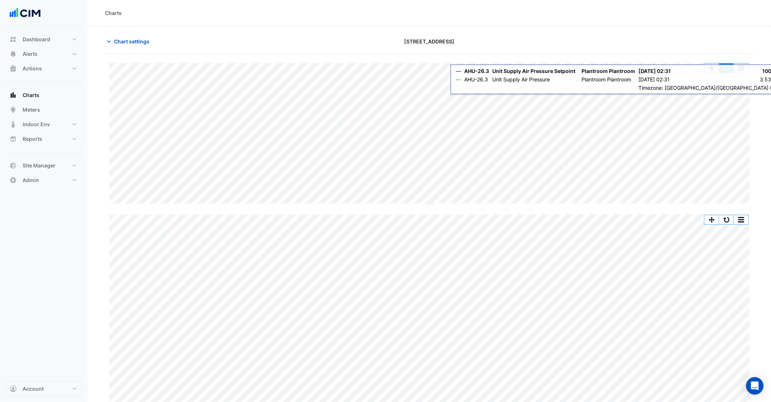
click at [728, 71] on button "button" at bounding box center [727, 67] width 15 height 9
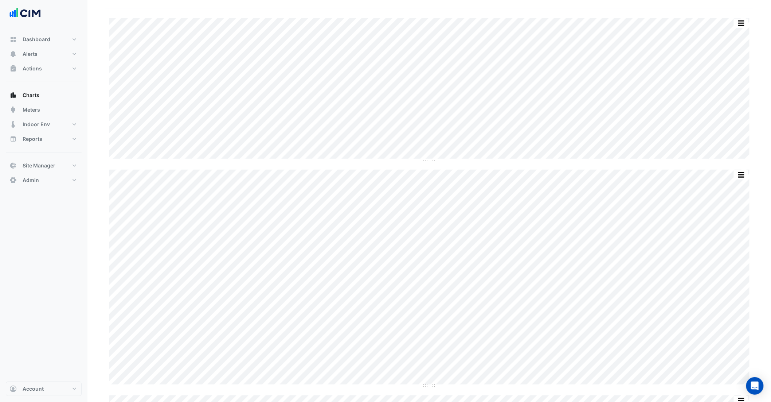
scroll to position [42, 0]
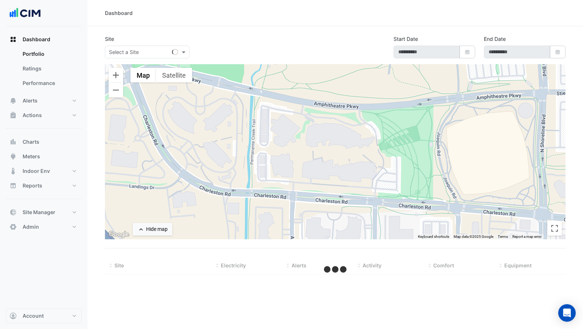
type input "**********"
select select "***"
